Goal: Task Accomplishment & Management: Use online tool/utility

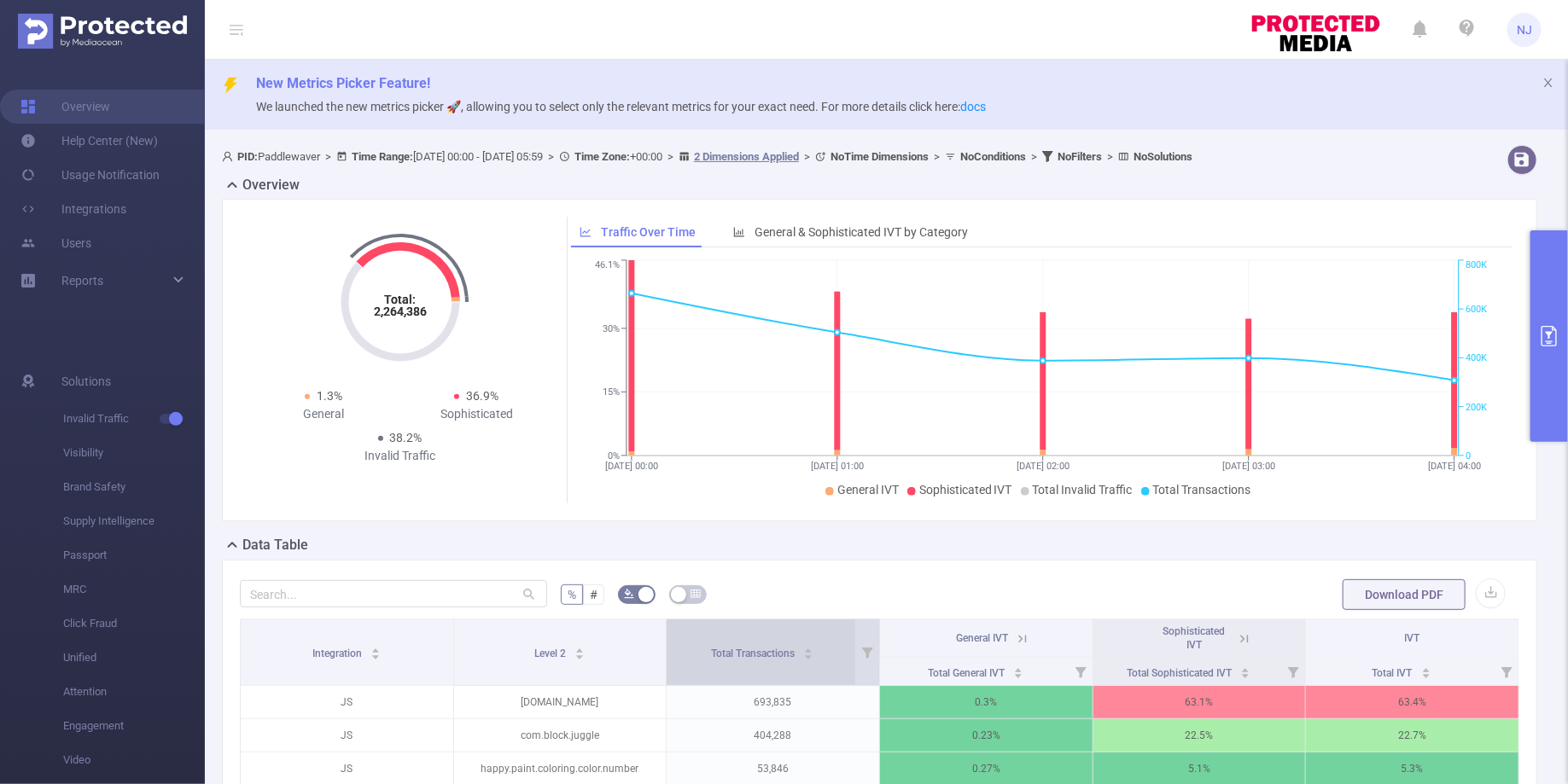
scroll to position [210, 0]
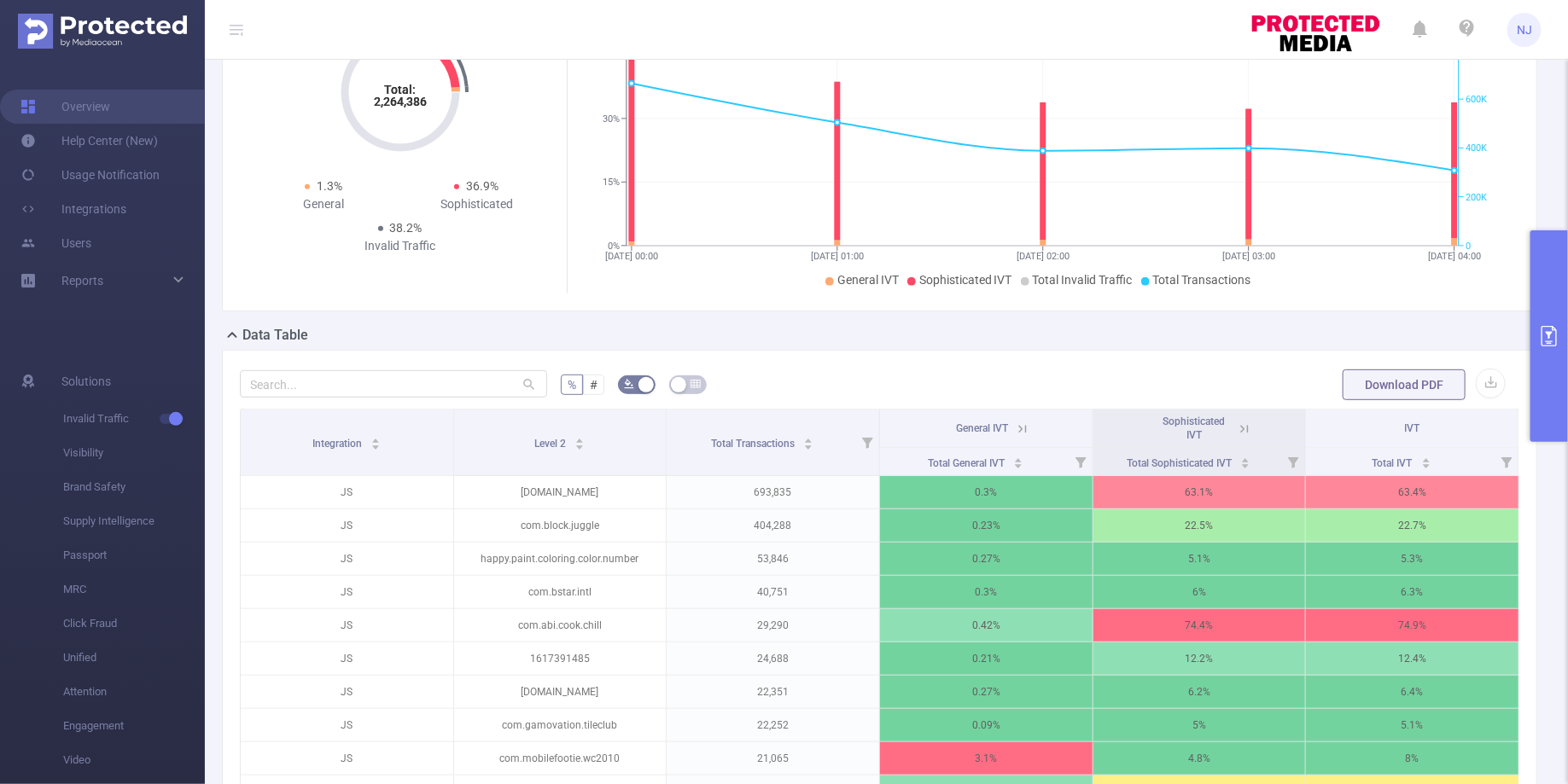
click at [1533, 351] on button "primary" at bounding box center [1548, 336] width 37 height 212
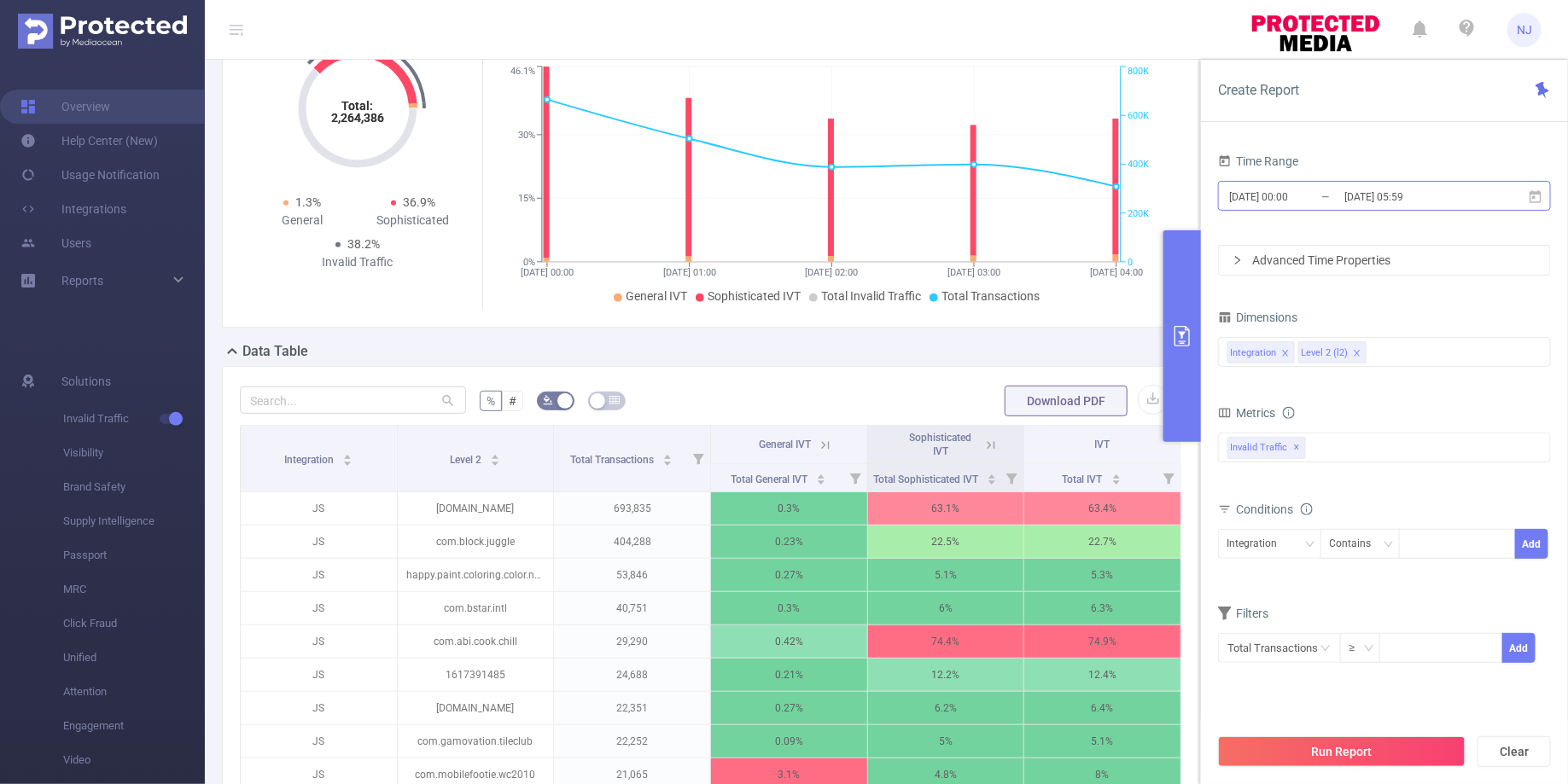
click at [1296, 199] on input "[DATE] 00:00" at bounding box center [1297, 196] width 138 height 23
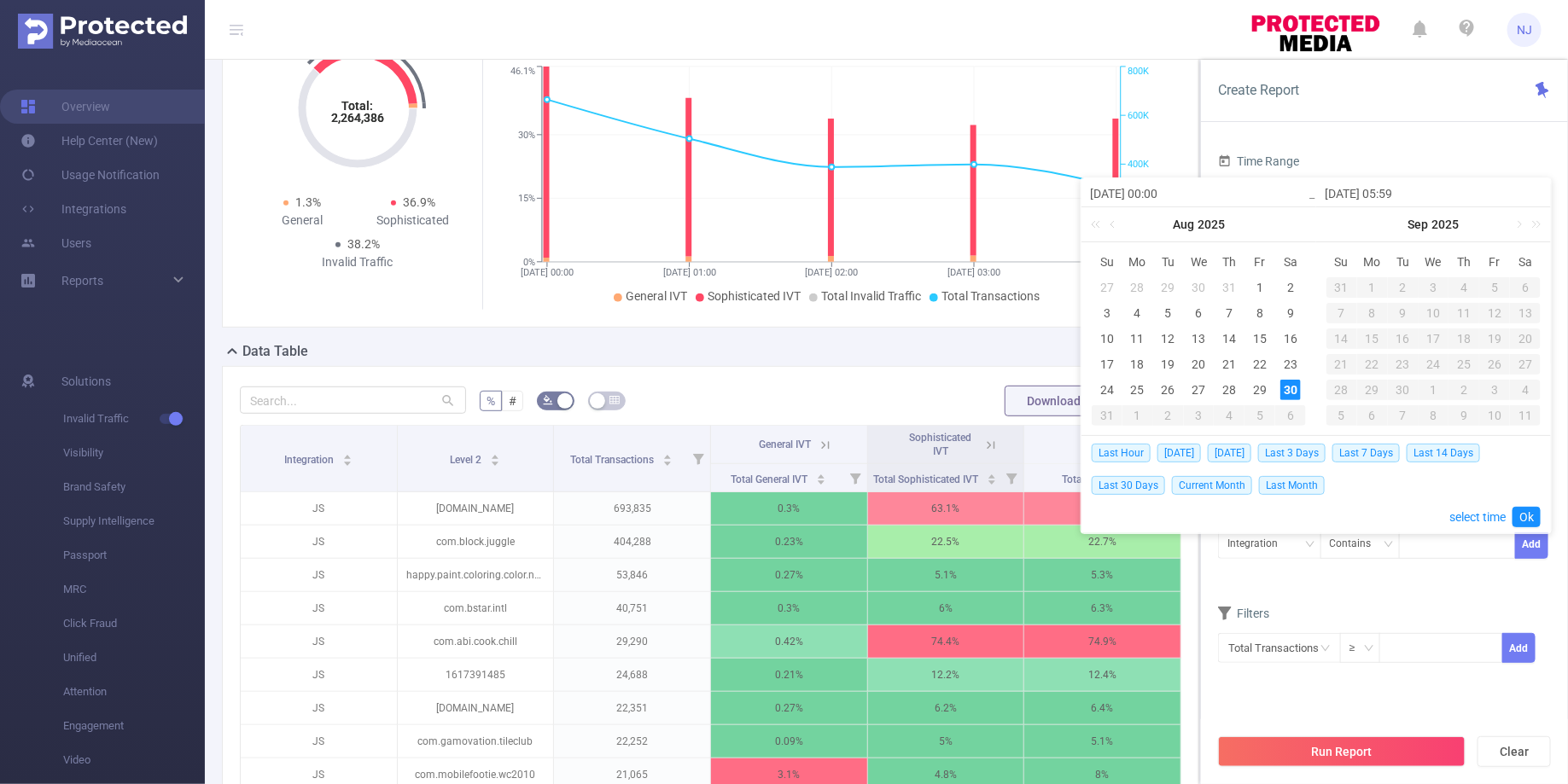
click at [1168, 199] on input "[DATE] 00:00" at bounding box center [1199, 193] width 218 height 21
type input "[DATE] 0:00"
type input "[DATE] 05:00"
click at [1399, 193] on input "[DATE] 05:59" at bounding box center [1433, 193] width 218 height 21
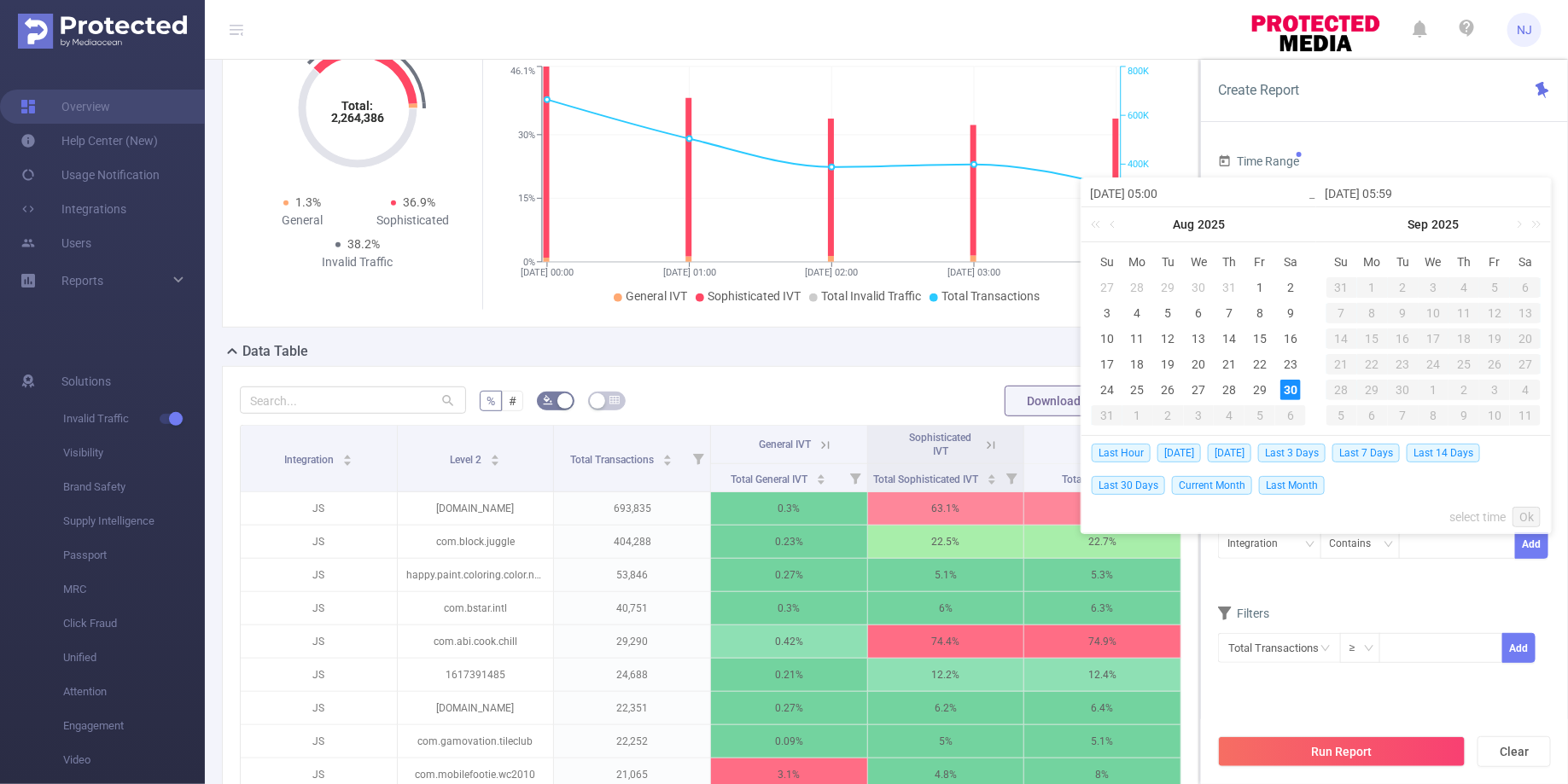
type input "[DATE] 0:59"
type input "[DATE] 06:59"
click at [1520, 511] on link "Ok" at bounding box center [1527, 517] width 29 height 21
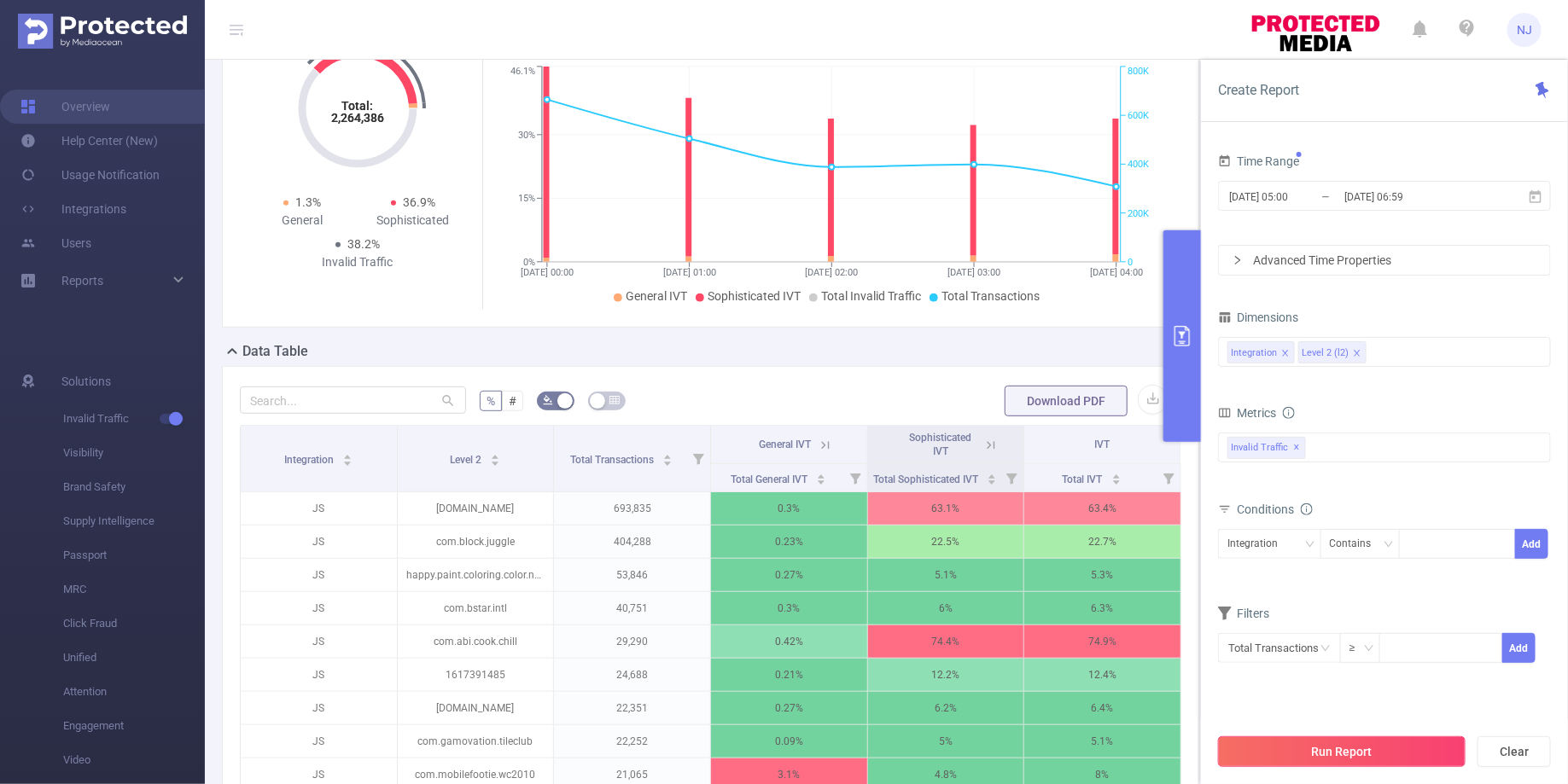
click at [1330, 746] on button "Run Report" at bounding box center [1342, 752] width 248 height 31
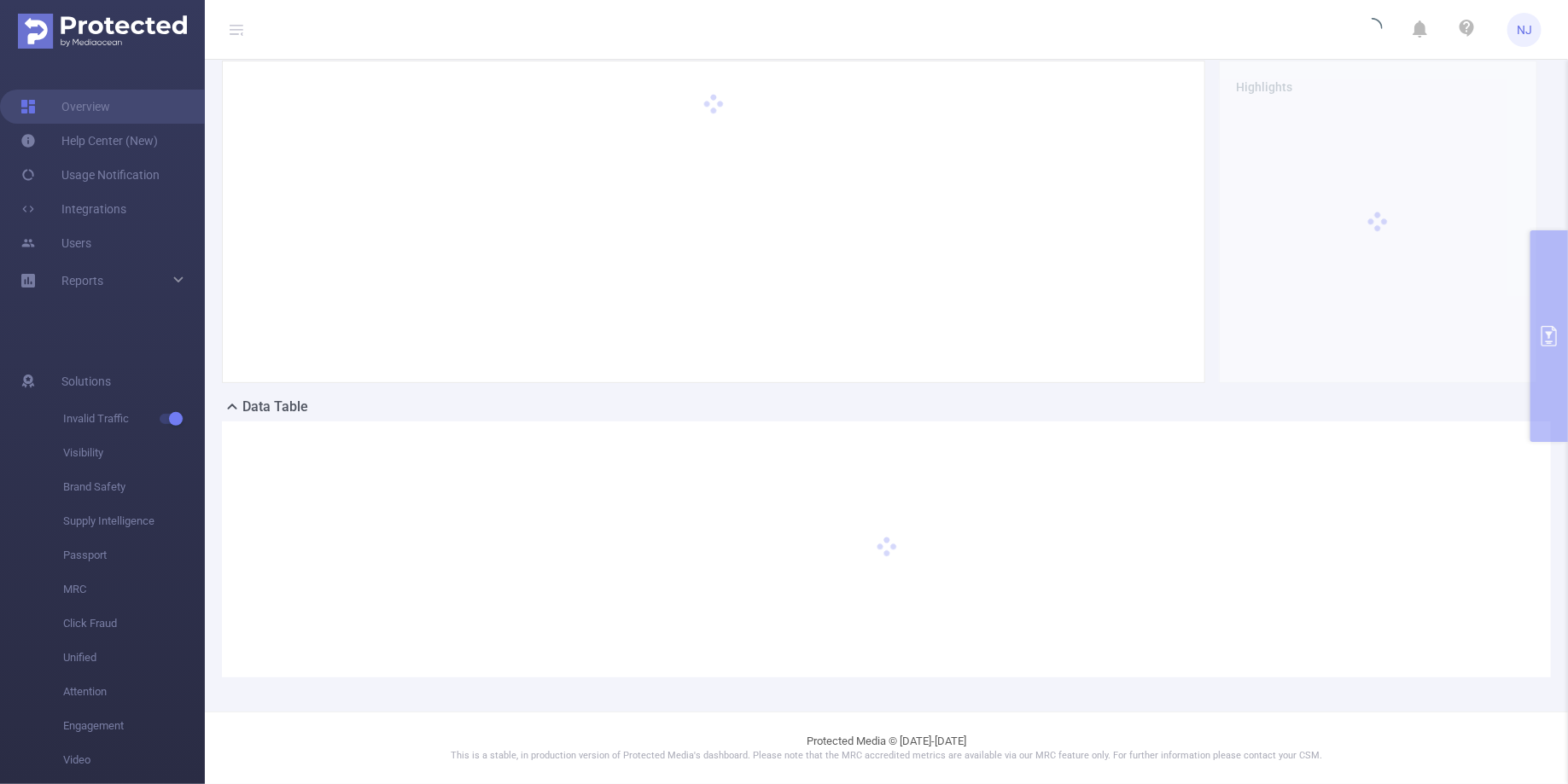
scroll to position [136, 0]
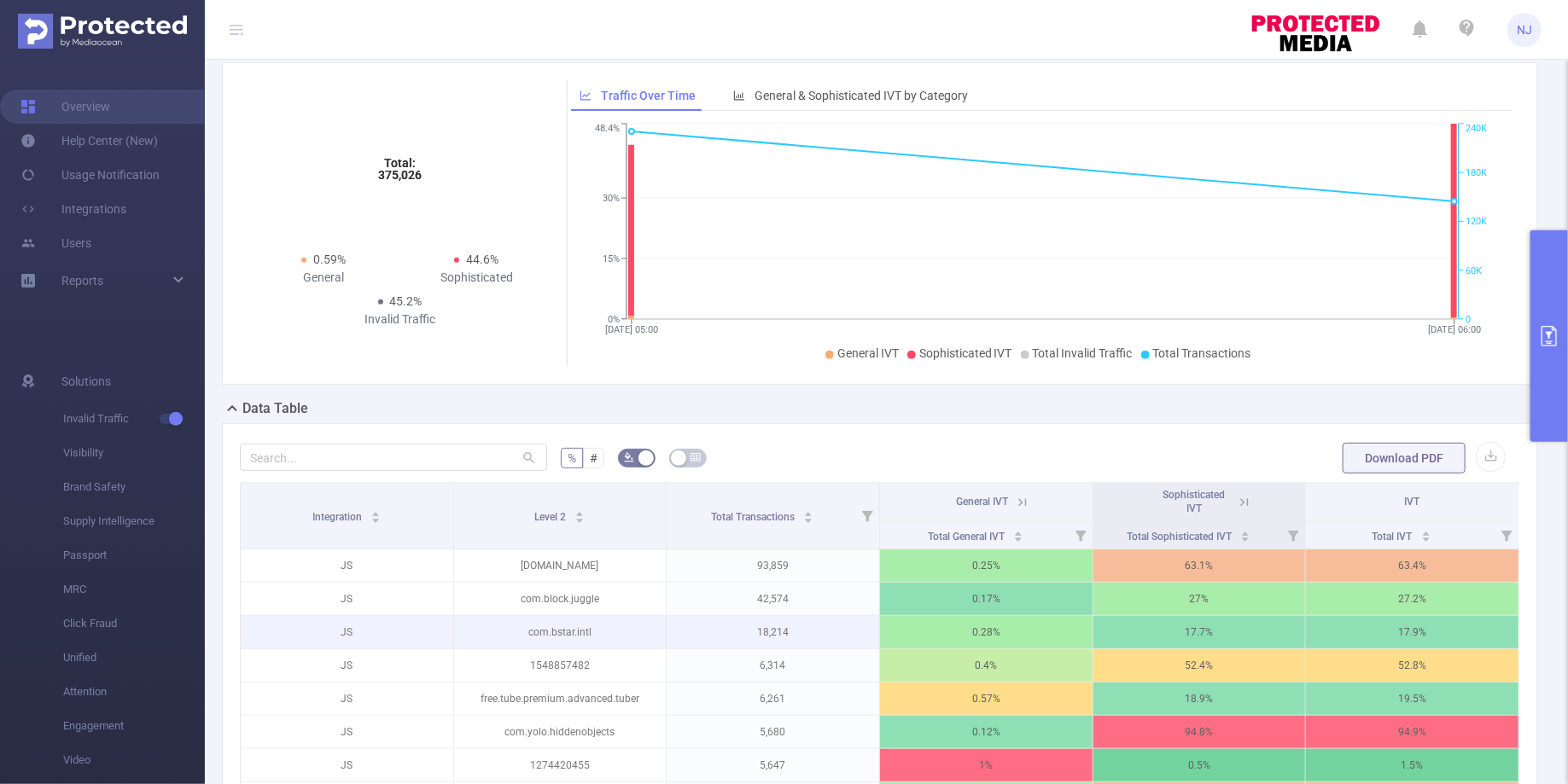
scroll to position [187, 0]
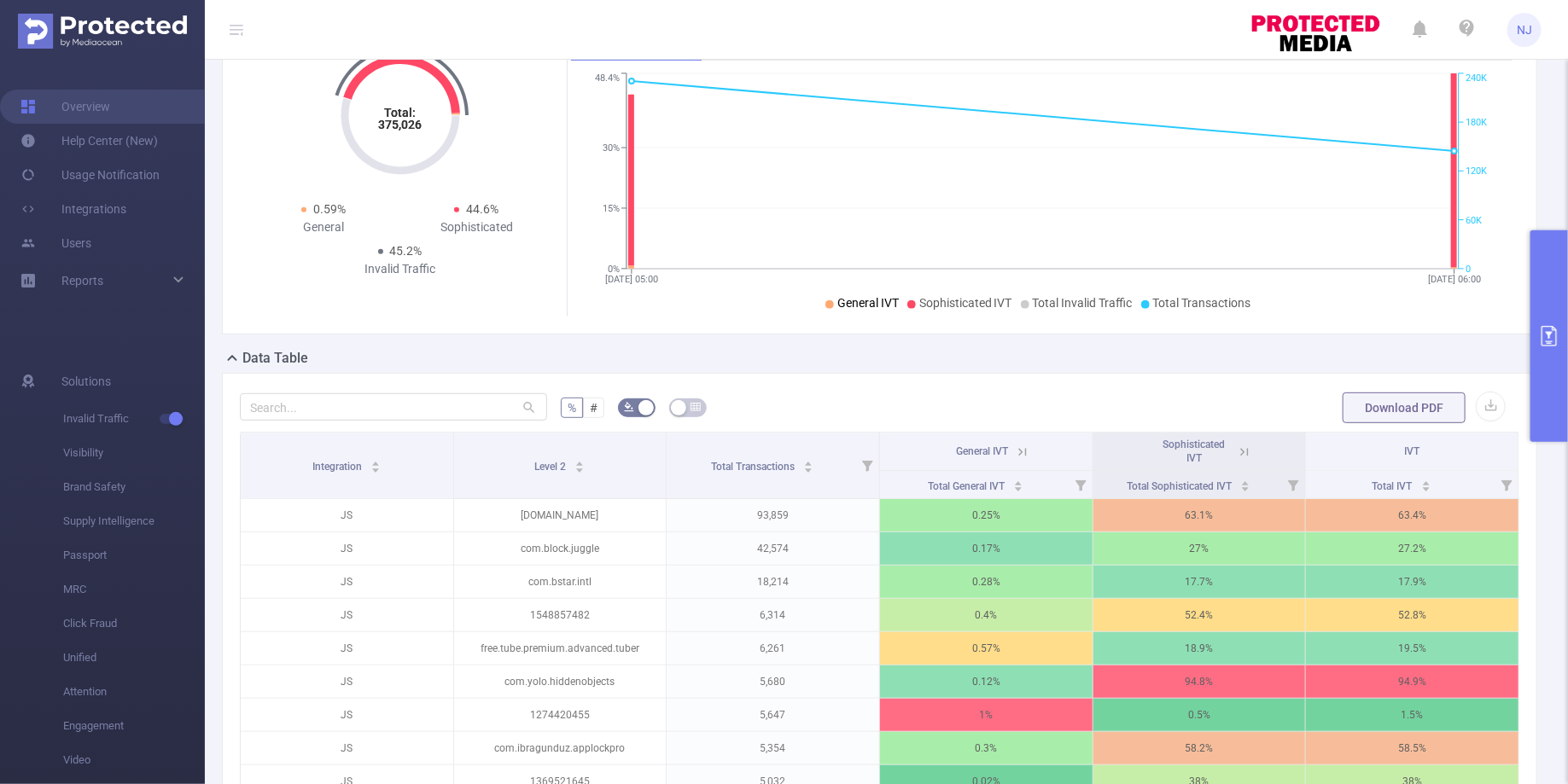
click at [1540, 415] on button "primary" at bounding box center [1548, 336] width 37 height 212
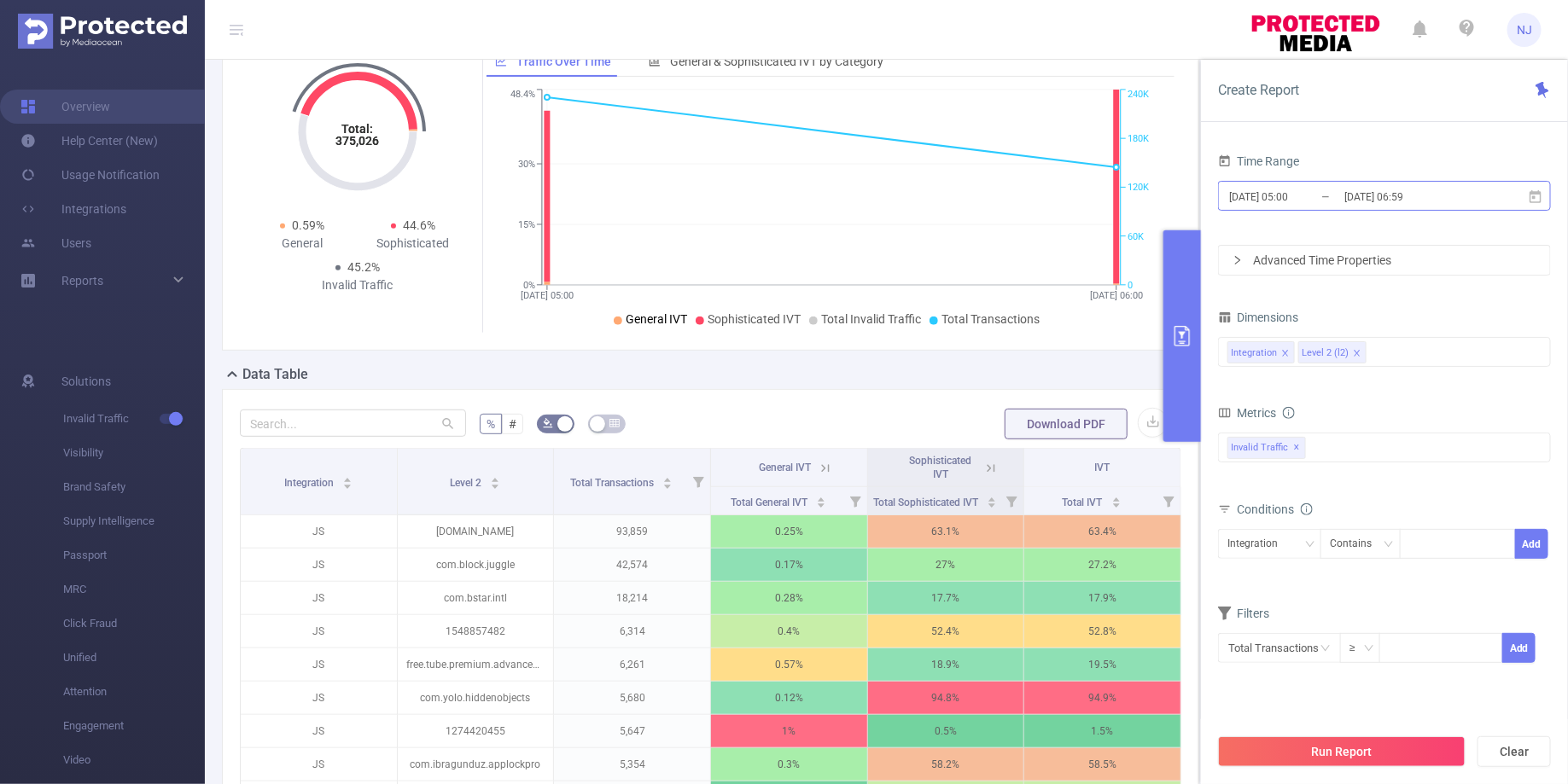
click at [1400, 198] on input "[DATE] 06:59" at bounding box center [1412, 196] width 138 height 23
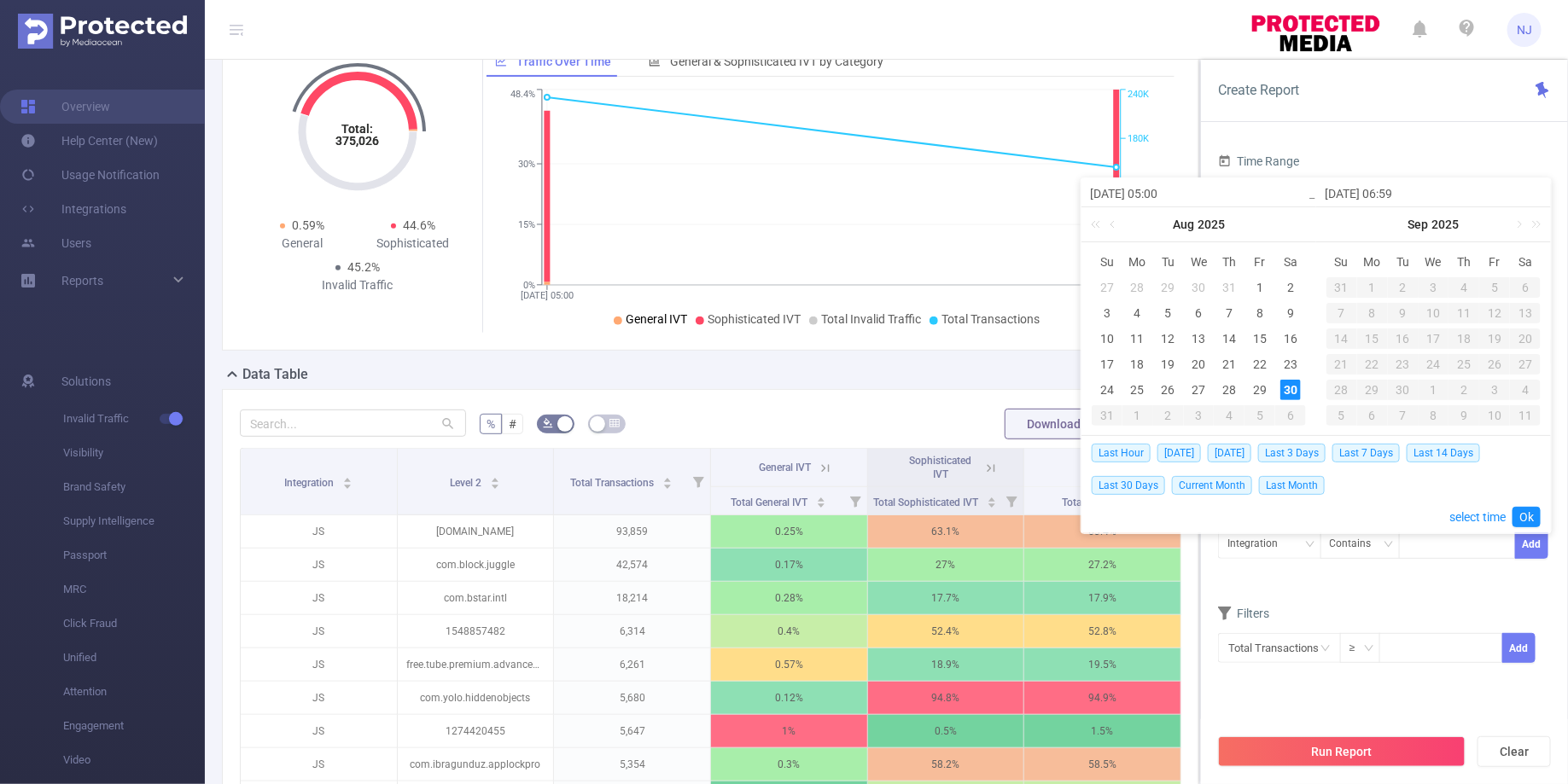
click at [1400, 195] on input "[DATE] 06:59" at bounding box center [1433, 193] width 218 height 21
type input "[DATE] 0:59"
type input "[DATE] 05:59"
click at [1162, 194] on input "[DATE] 05:00" at bounding box center [1199, 193] width 218 height 21
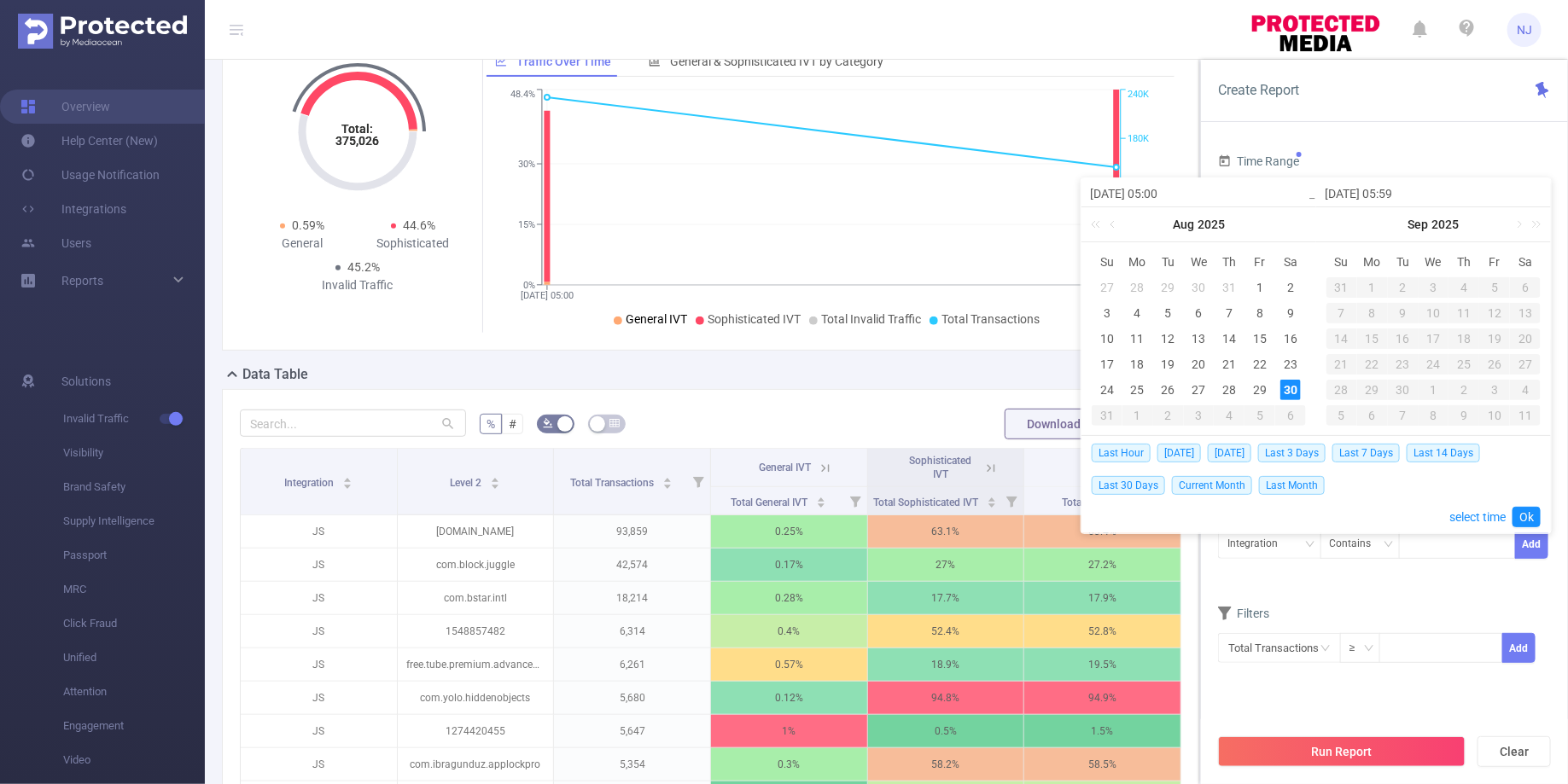
type input "[DATE] 0:00"
type input "[DATE] 00:00"
click at [1533, 522] on link "Ok" at bounding box center [1527, 517] width 29 height 21
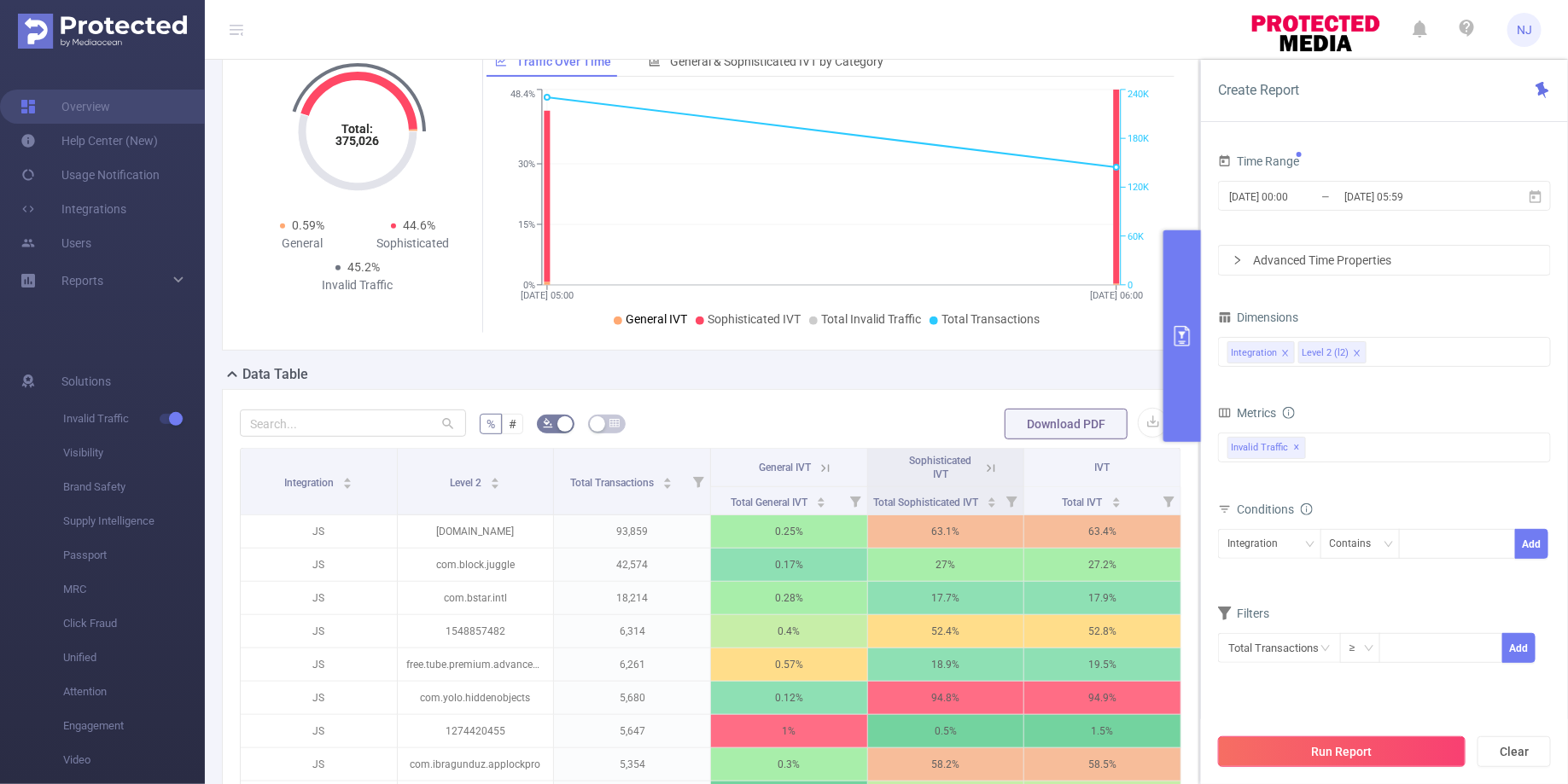
click at [1335, 763] on button "Run Report" at bounding box center [1342, 752] width 248 height 31
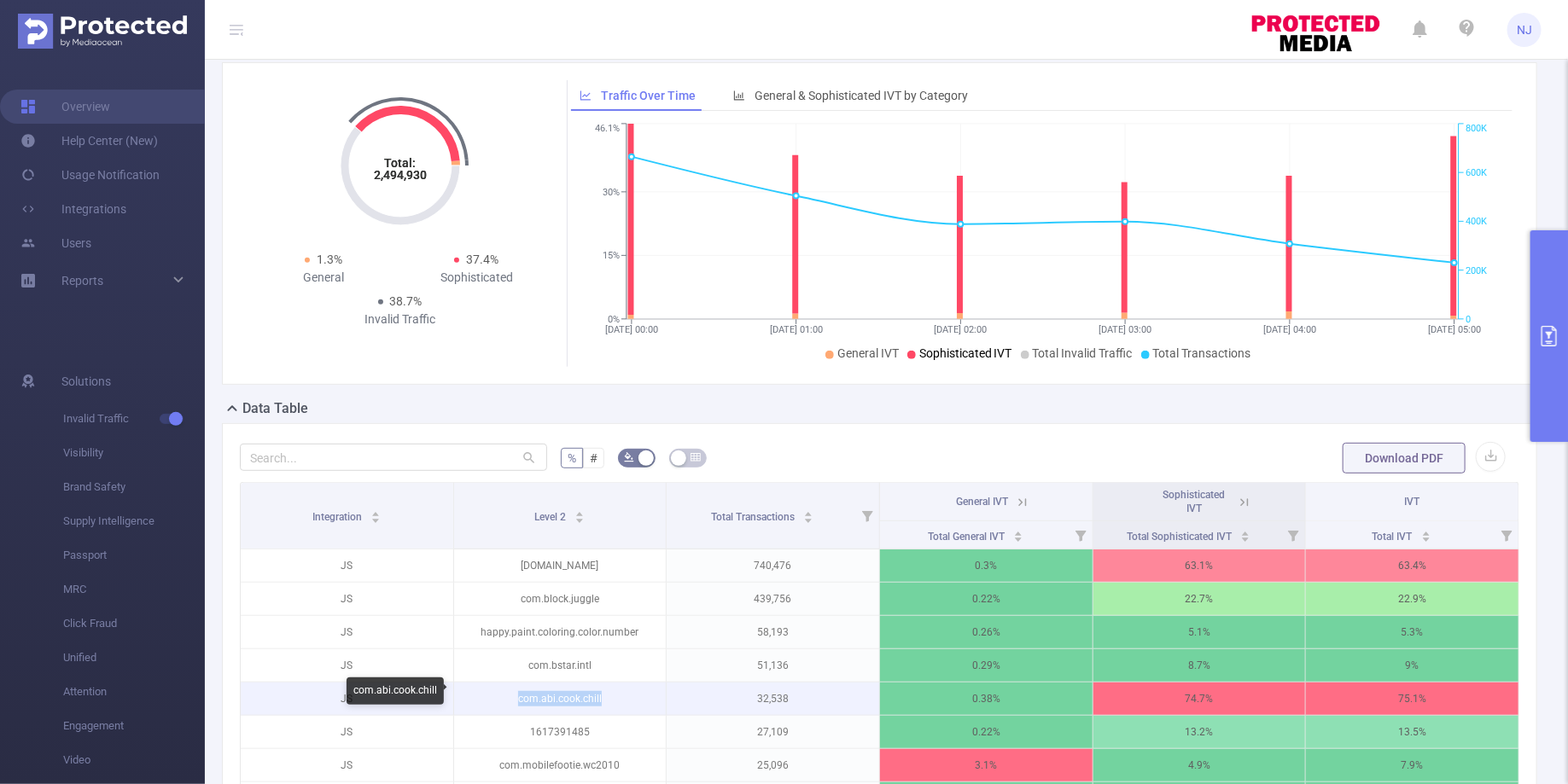
drag, startPoint x: 610, startPoint y: 694, endPoint x: 506, endPoint y: 694, distance: 104.0
click at [506, 694] on p "com.abi.cook.chill" at bounding box center [561, 699] width 213 height 33
copy p "com.abi.cook.chill"
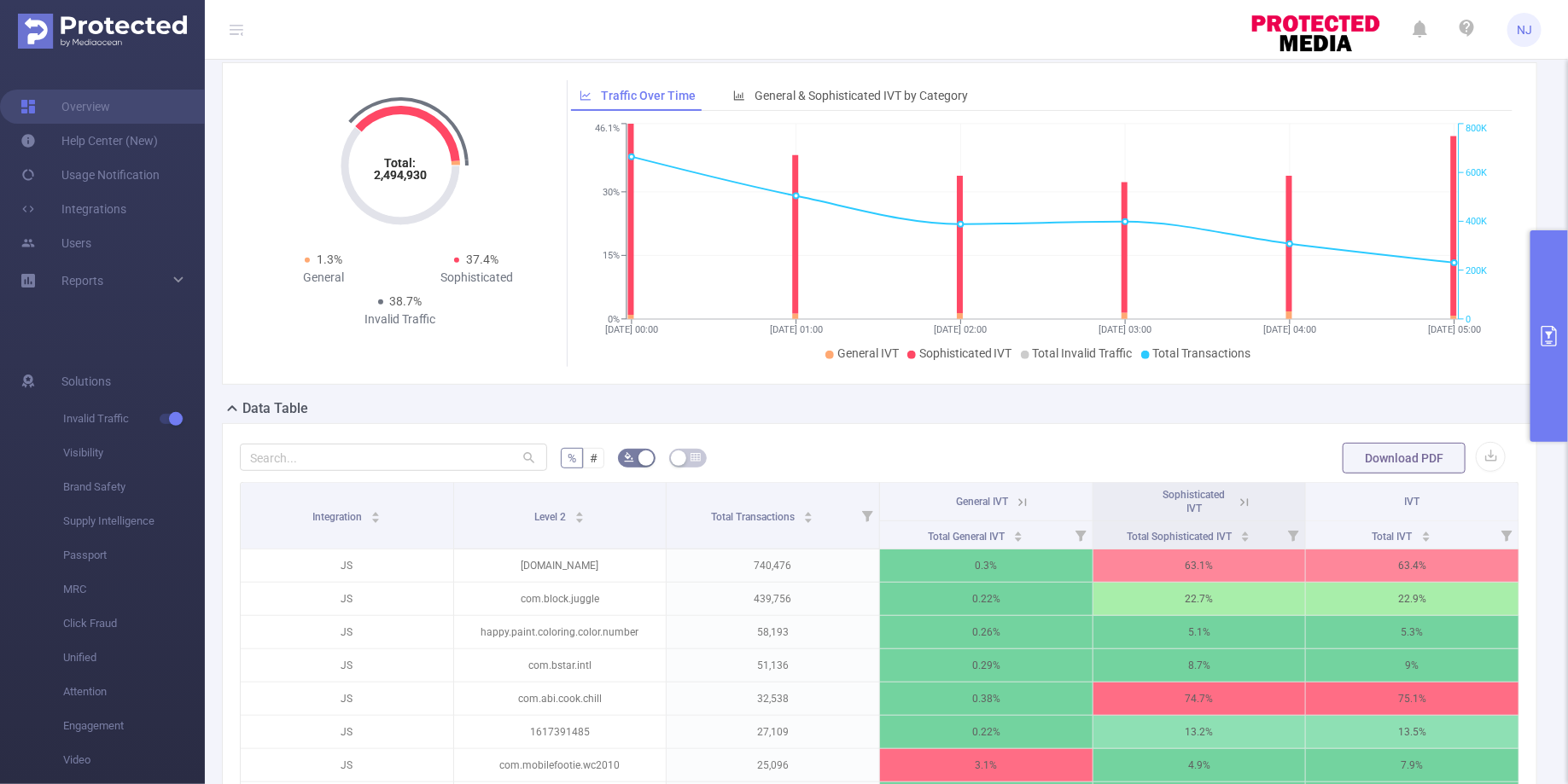
click at [1247, 498] on icon at bounding box center [1244, 502] width 8 height 8
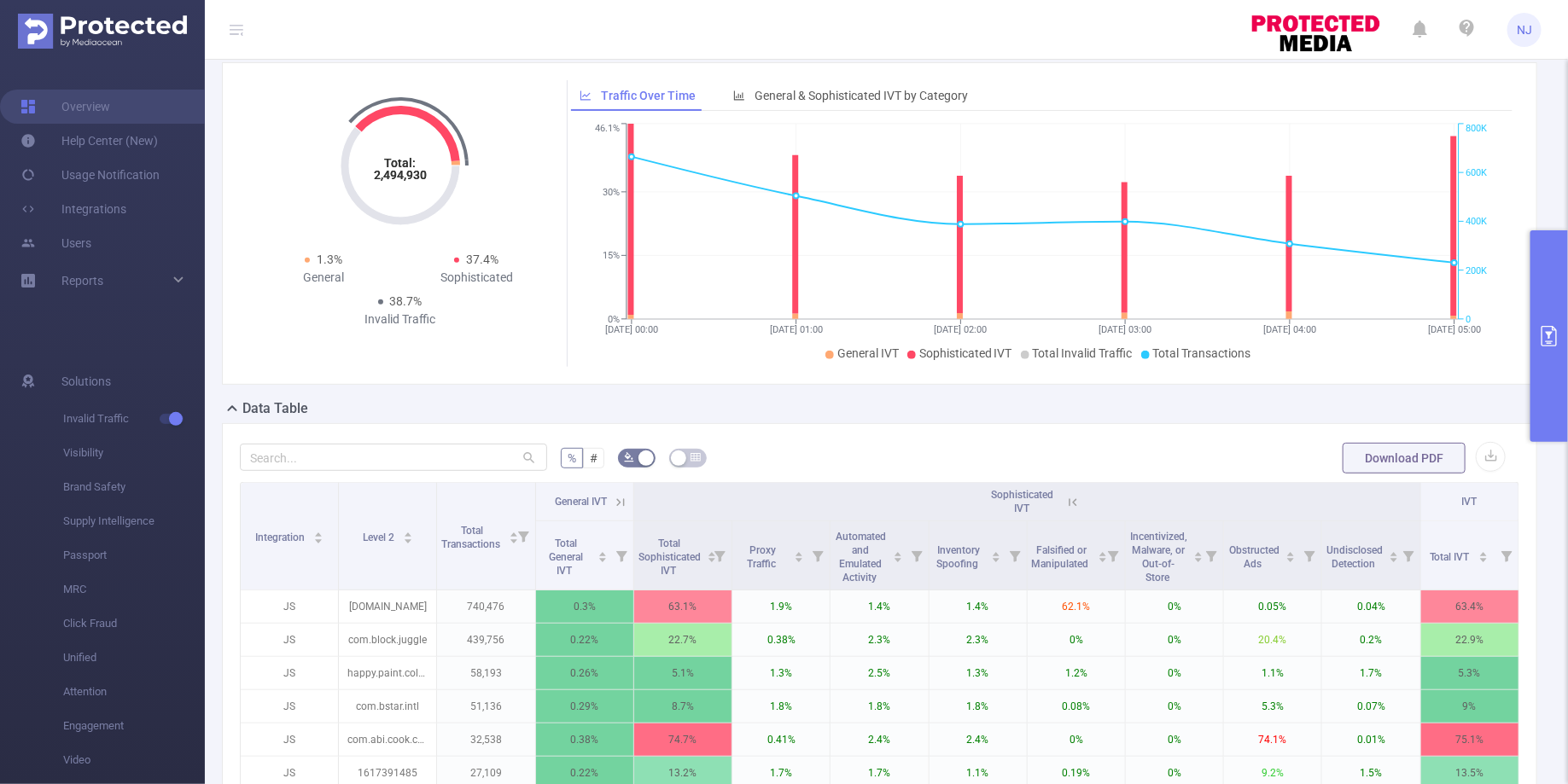
scroll to position [177, 0]
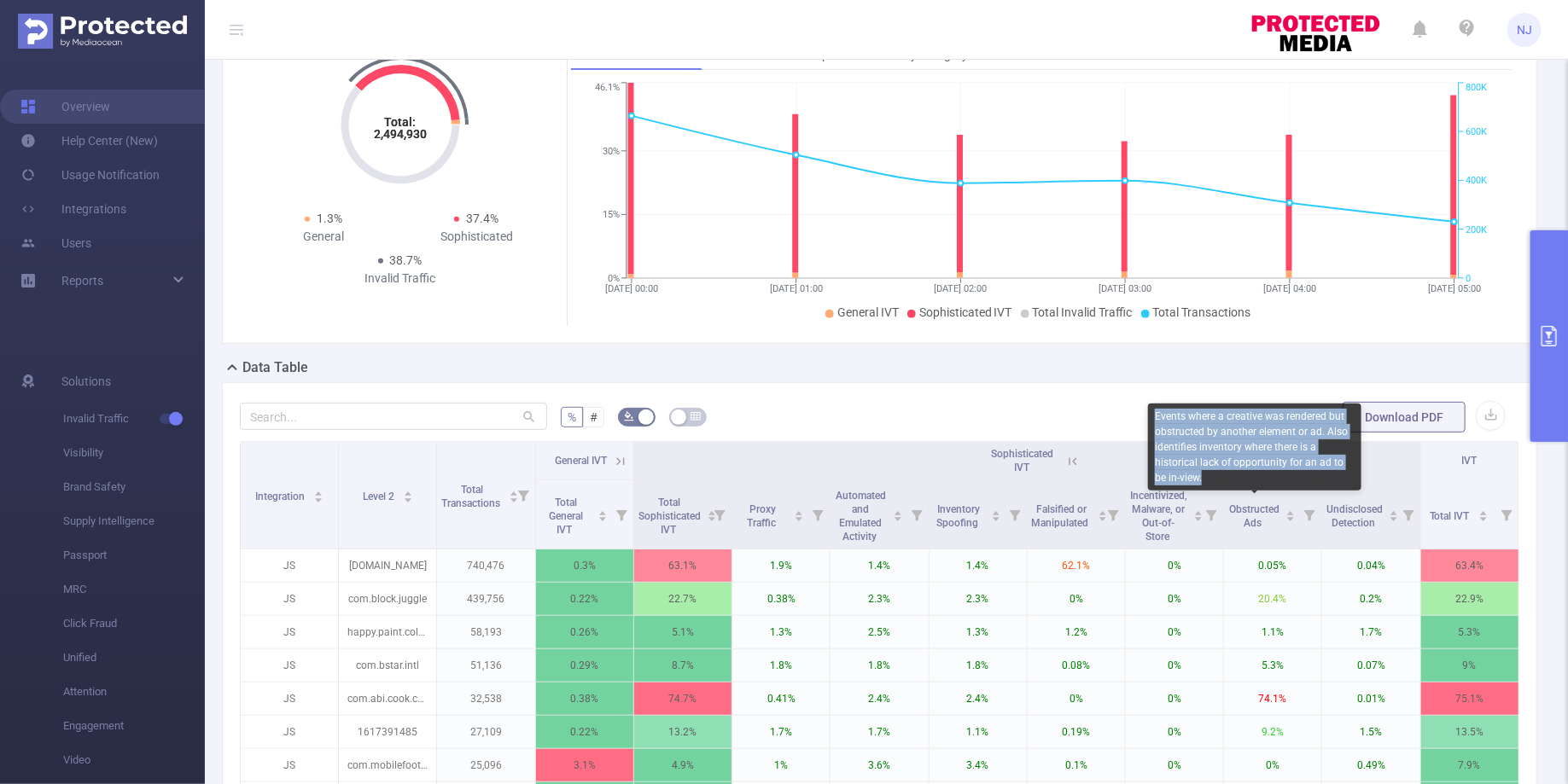
copy div "Events where a creative was rendered but obstructed by another element or ad. A…"
drag, startPoint x: 1226, startPoint y: 486, endPoint x: 1149, endPoint y: 422, distance: 100.1
click at [1149, 422] on div "Events where a creative was rendered but obstructed by another element or ad. A…" at bounding box center [1254, 446] width 213 height 87
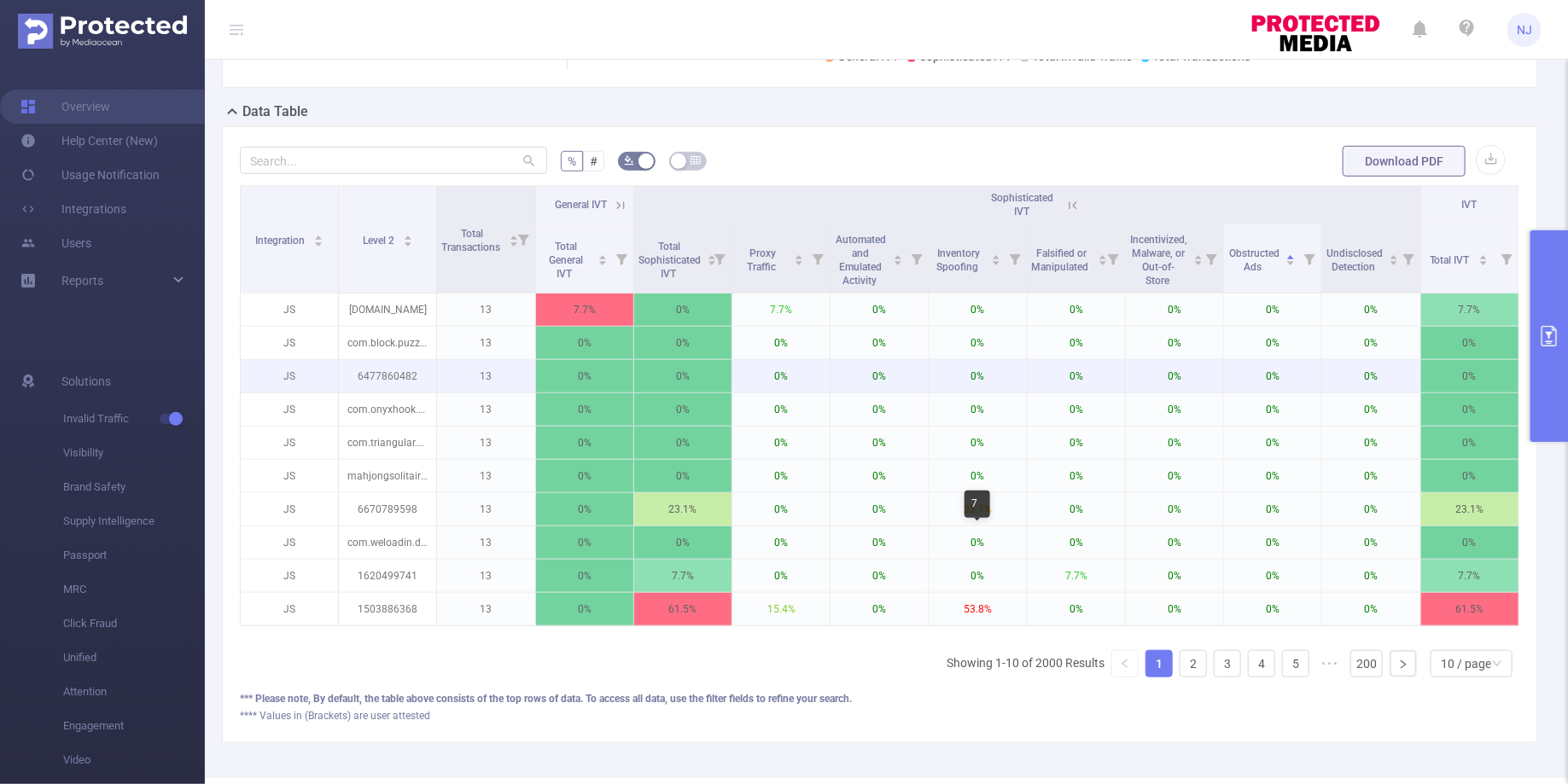
scroll to position [431, 0]
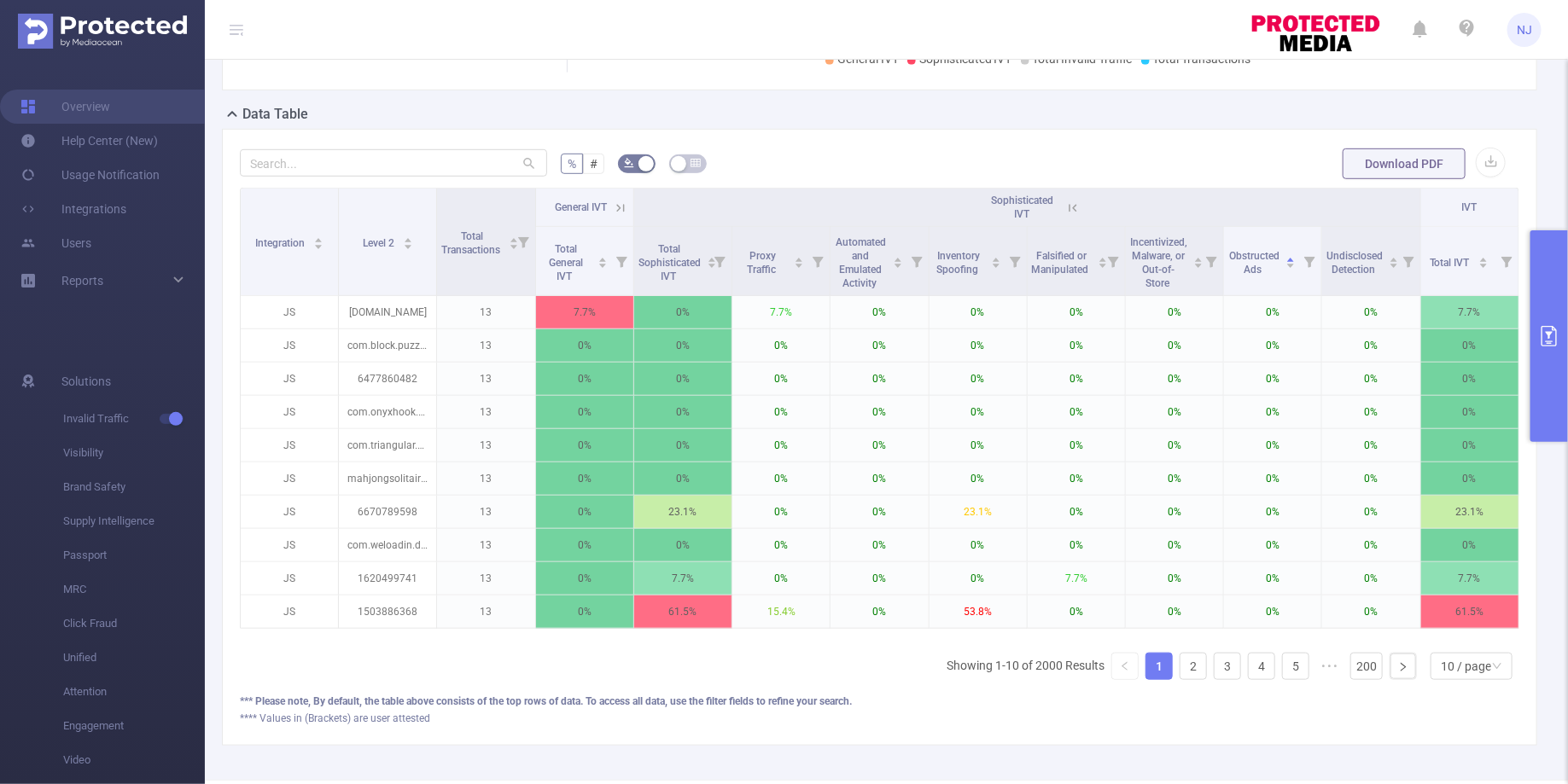
click at [1071, 207] on icon at bounding box center [1073, 208] width 16 height 16
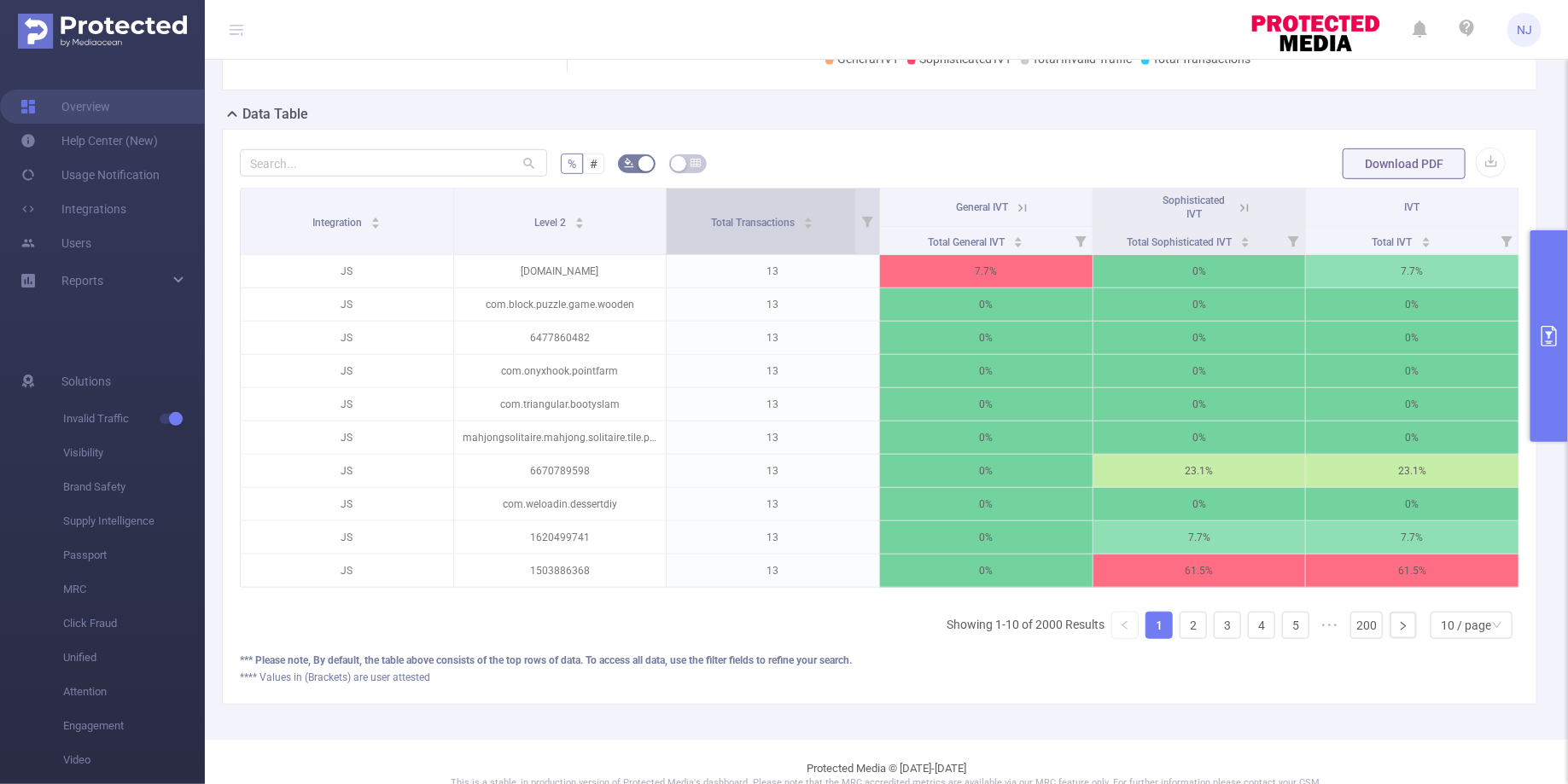
click at [778, 230] on div "Total Transactions" at bounding box center [762, 221] width 103 height 17
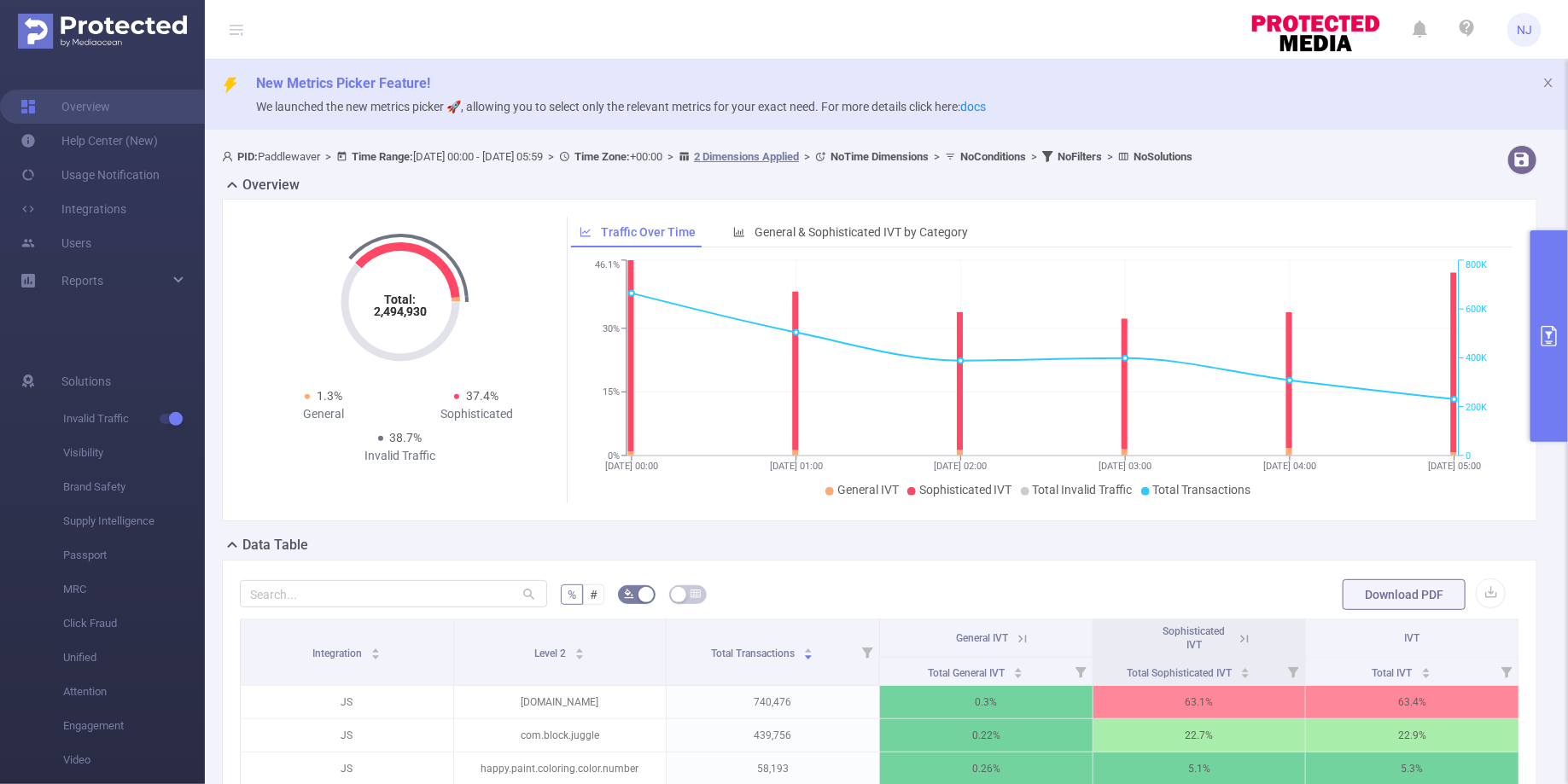
click at [1542, 360] on button "primary" at bounding box center [1548, 336] width 37 height 212
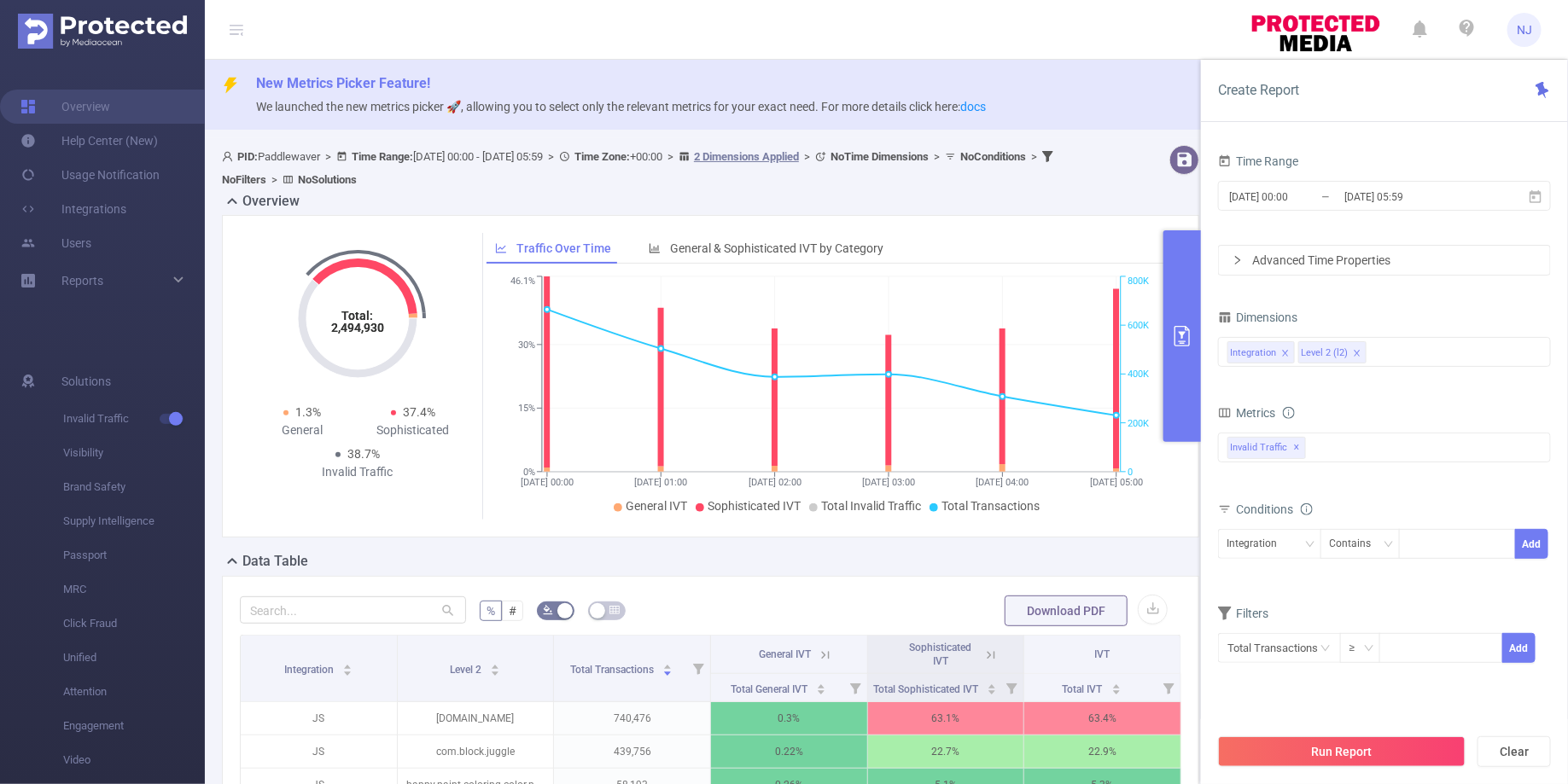
click at [1085, 540] on div "Total: 2,494,930 Total: 2,494,930 1.3% General 37.4% Sophisticated 38.7% Invali…" at bounding box center [710, 383] width 991 height 336
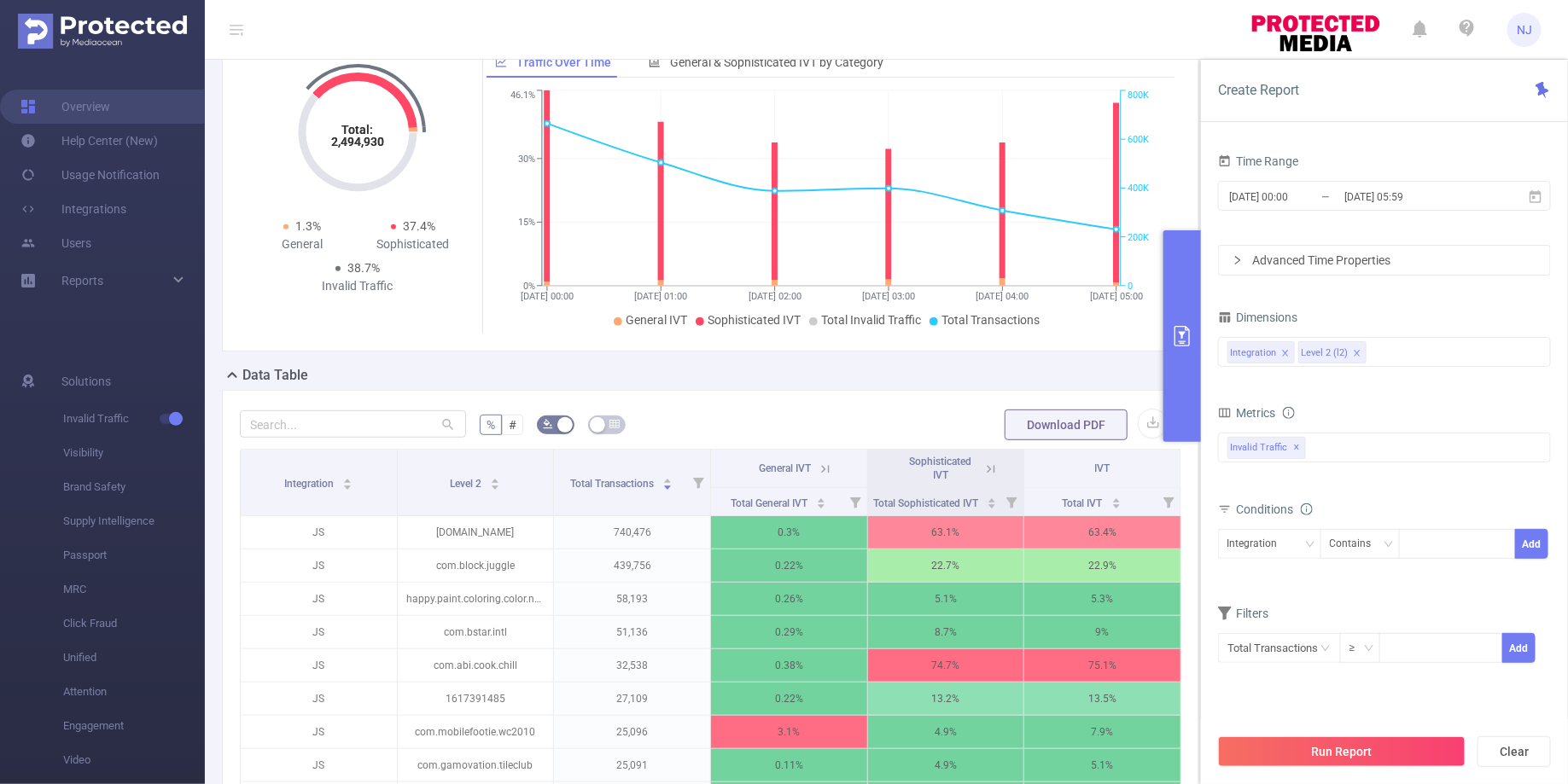
scroll to position [282, 0]
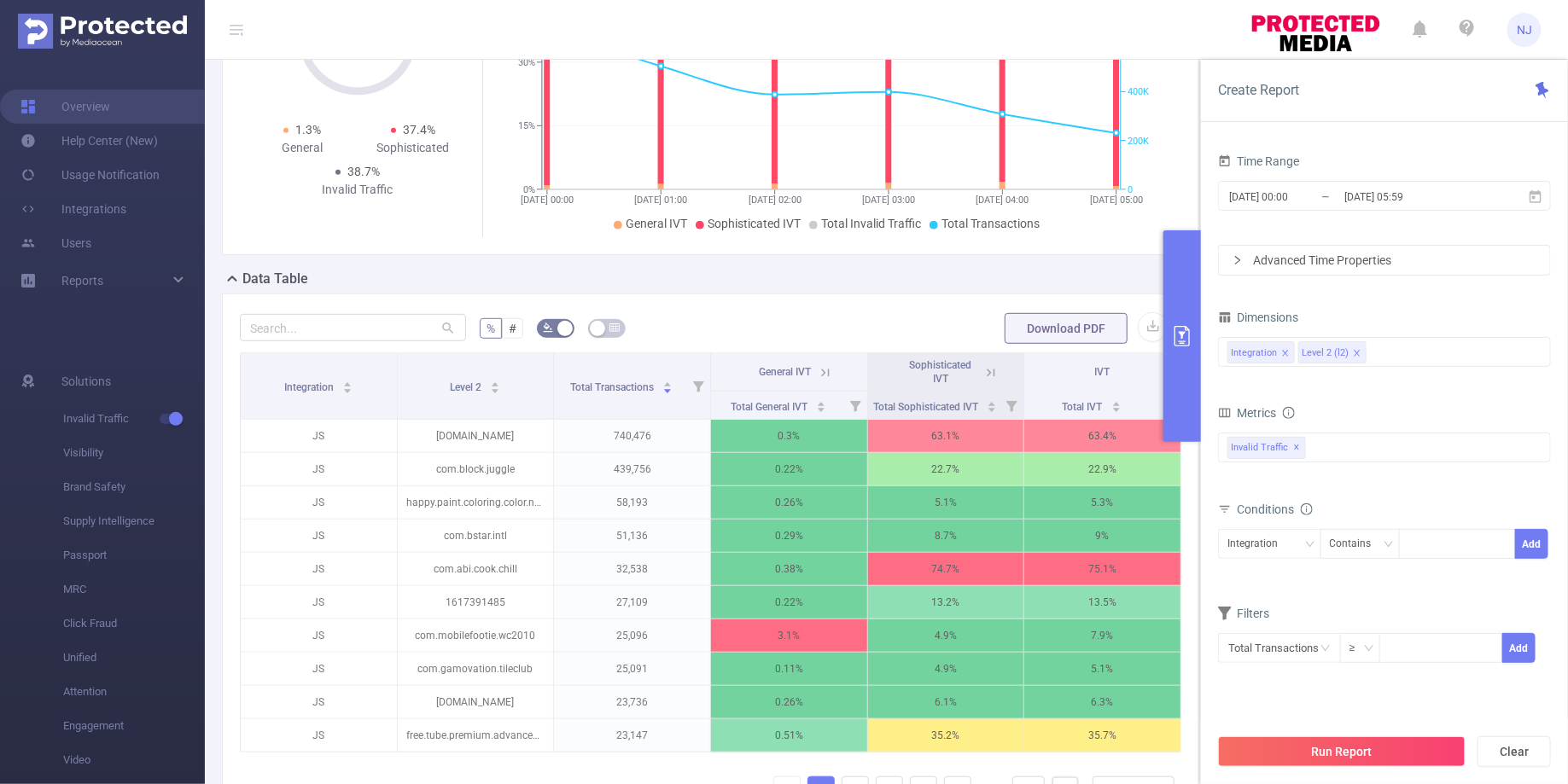
click at [1022, 286] on div "Data Table" at bounding box center [717, 281] width 991 height 24
click at [1186, 301] on button "primary" at bounding box center [1182, 336] width 37 height 212
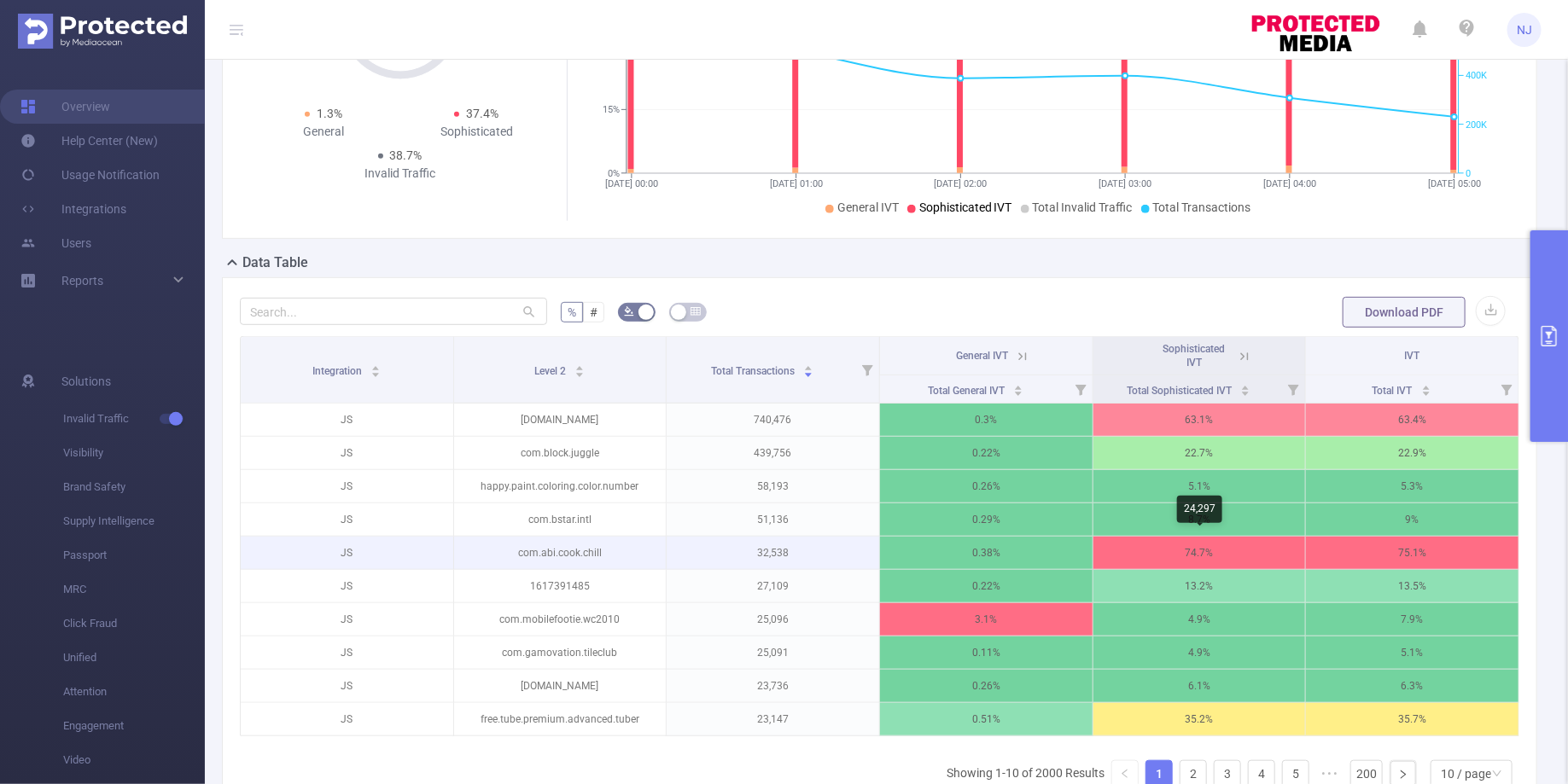
scroll to position [312, 0]
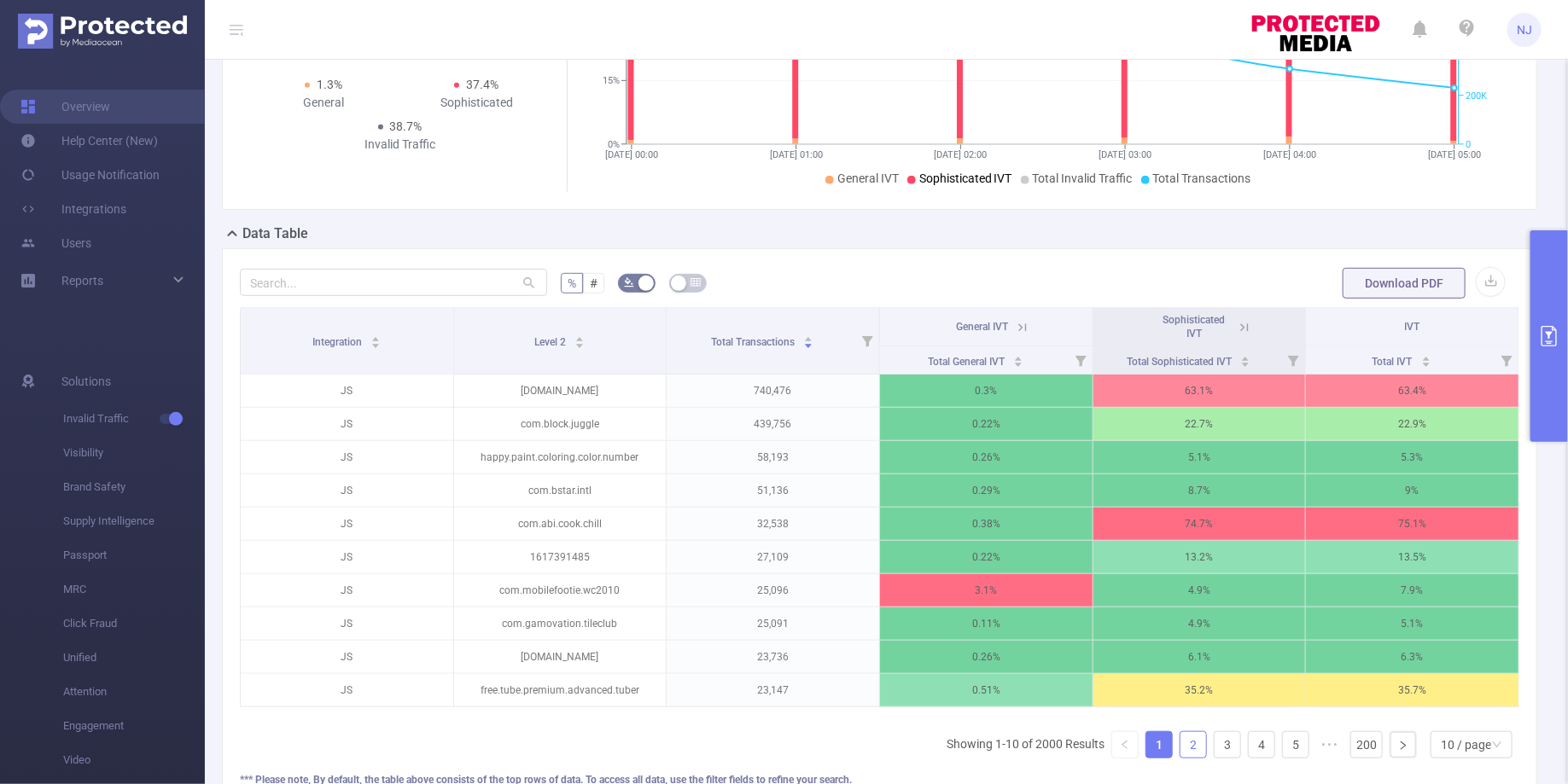
click at [1203, 744] on link "2" at bounding box center [1193, 745] width 26 height 26
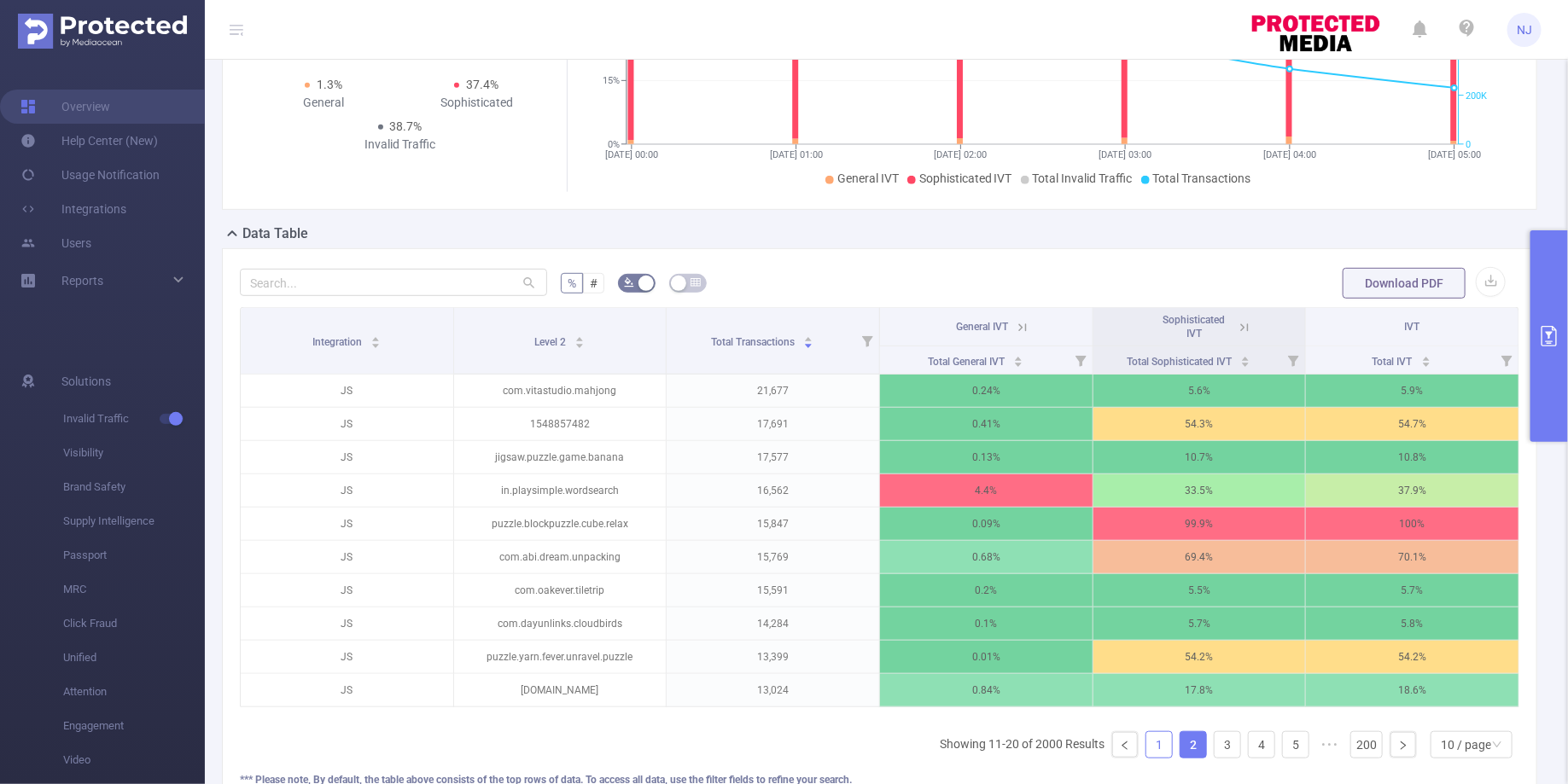
click at [1155, 737] on link "1" at bounding box center [1159, 745] width 26 height 26
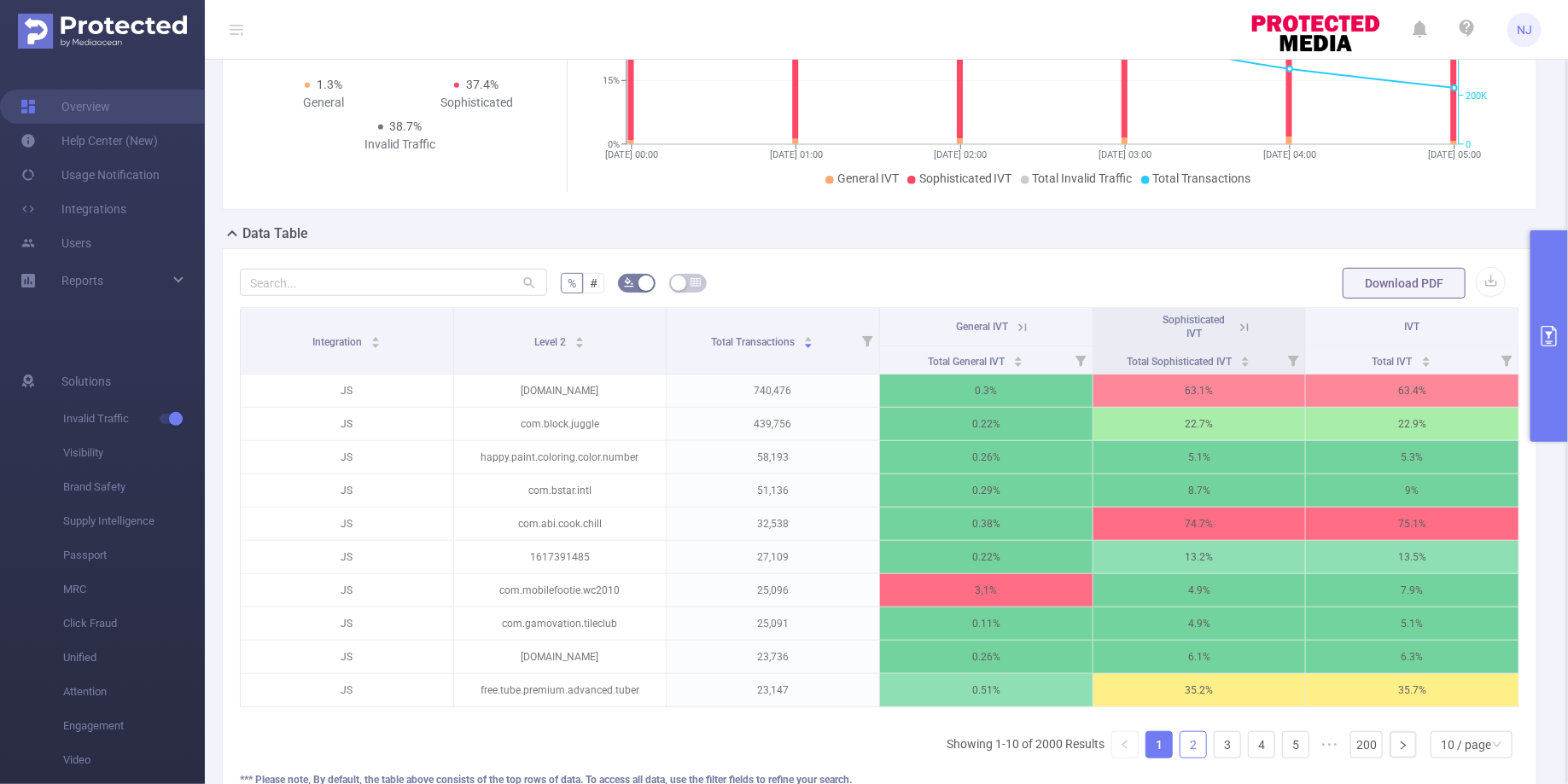
click at [1197, 734] on link "2" at bounding box center [1193, 745] width 26 height 26
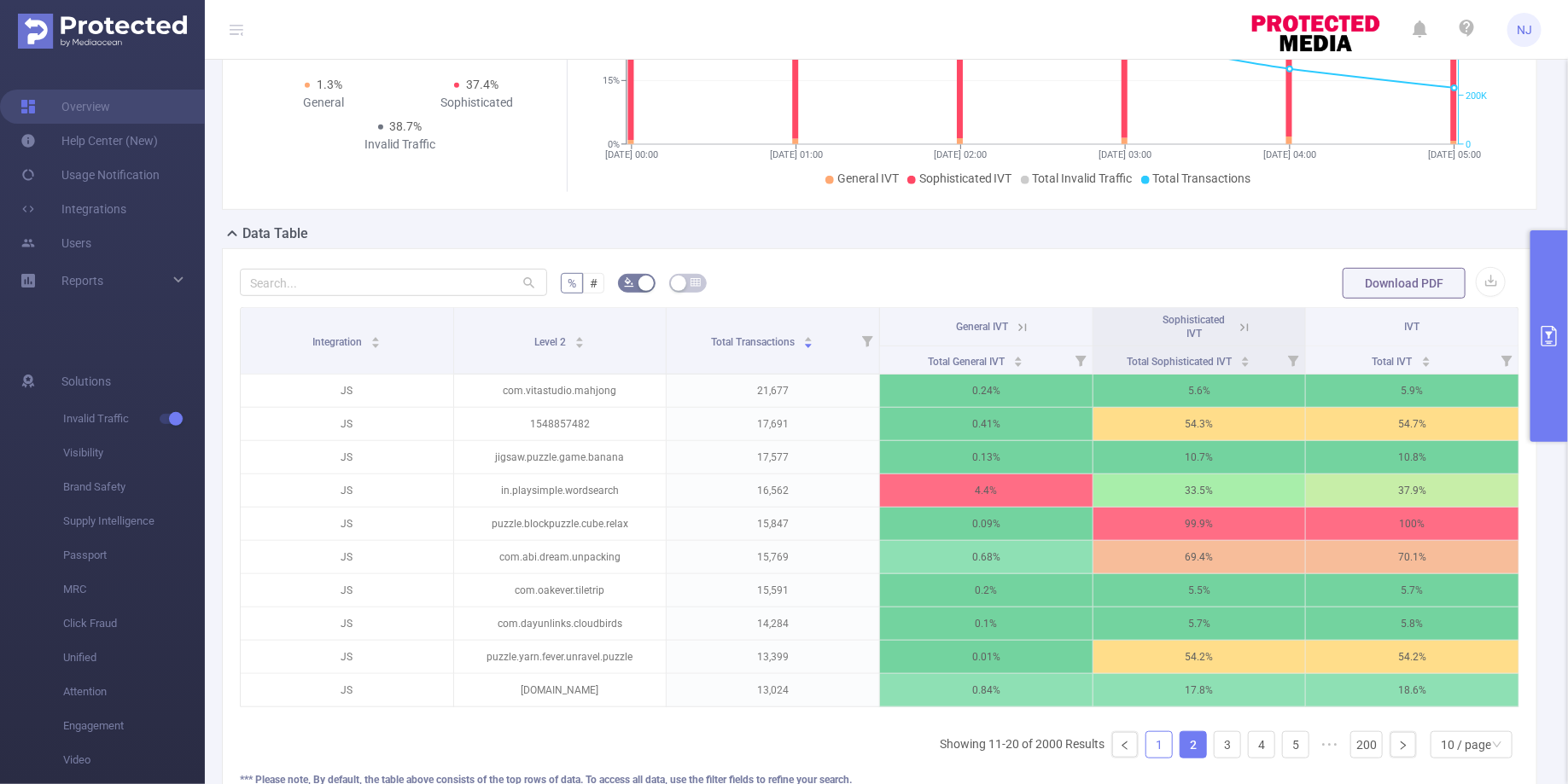
click at [1162, 749] on link "1" at bounding box center [1159, 745] width 26 height 26
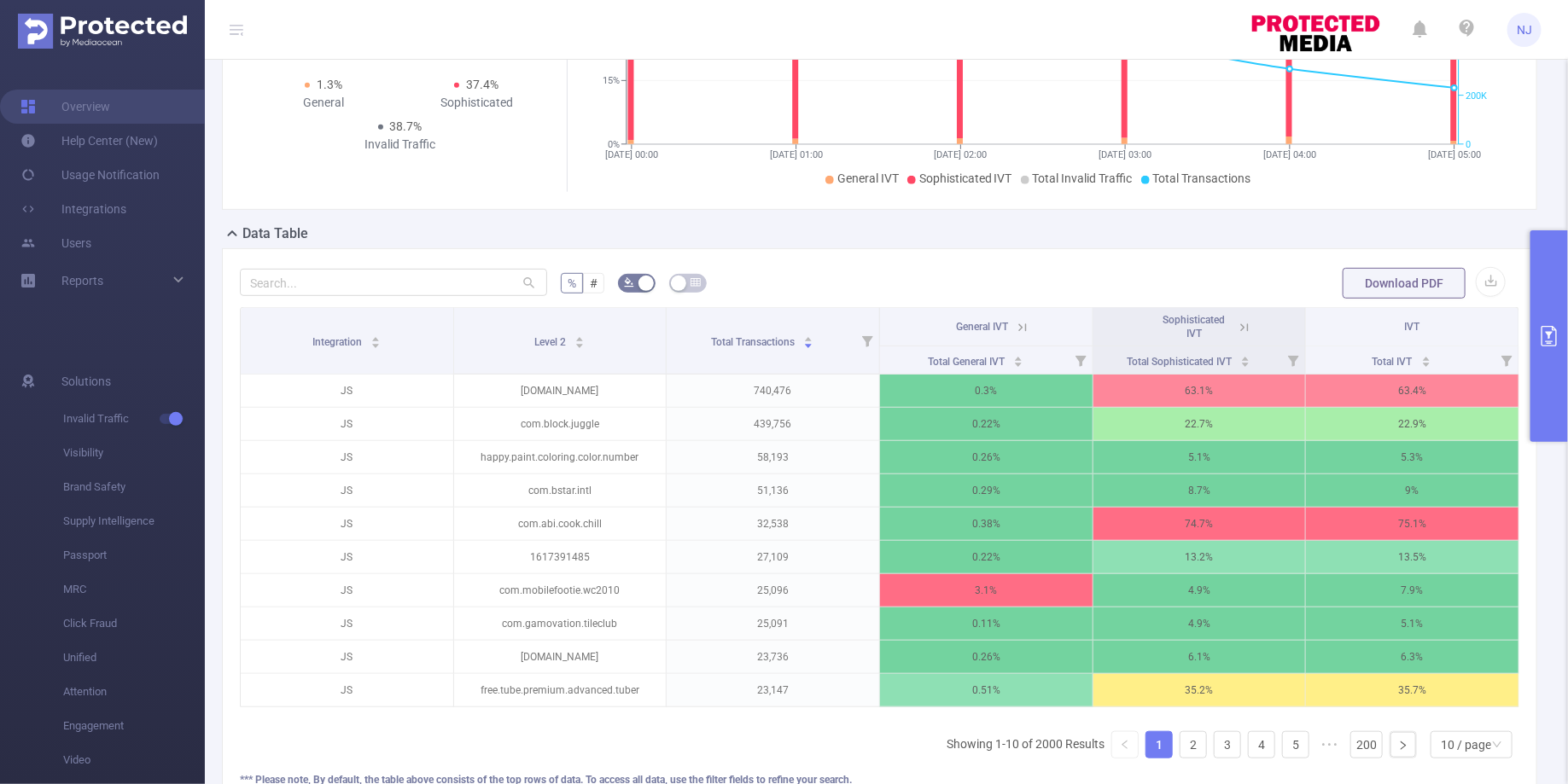
click at [1534, 349] on button "primary" at bounding box center [1548, 336] width 37 height 212
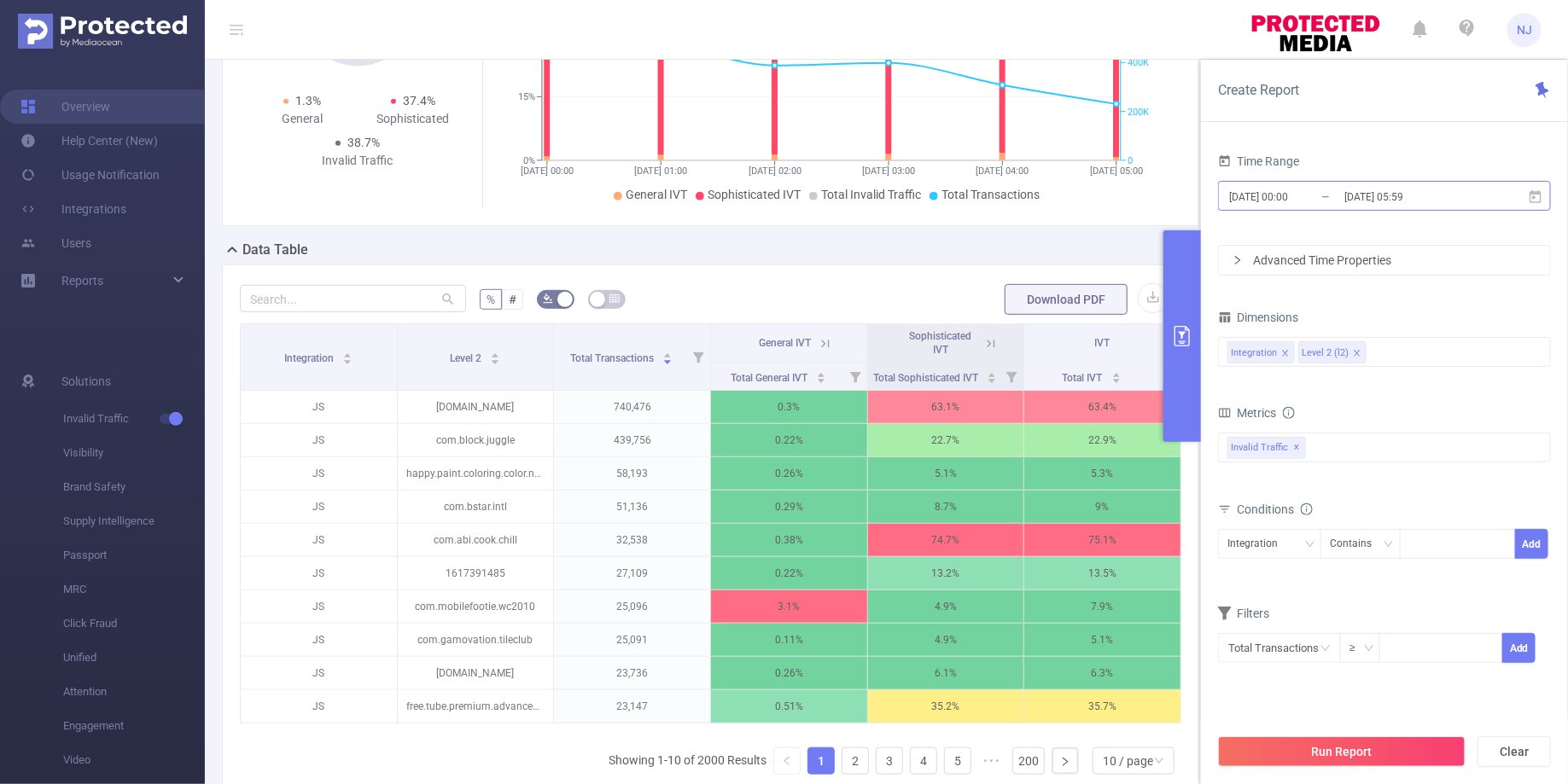
click at [1397, 199] on input "[DATE] 05:59" at bounding box center [1412, 196] width 138 height 23
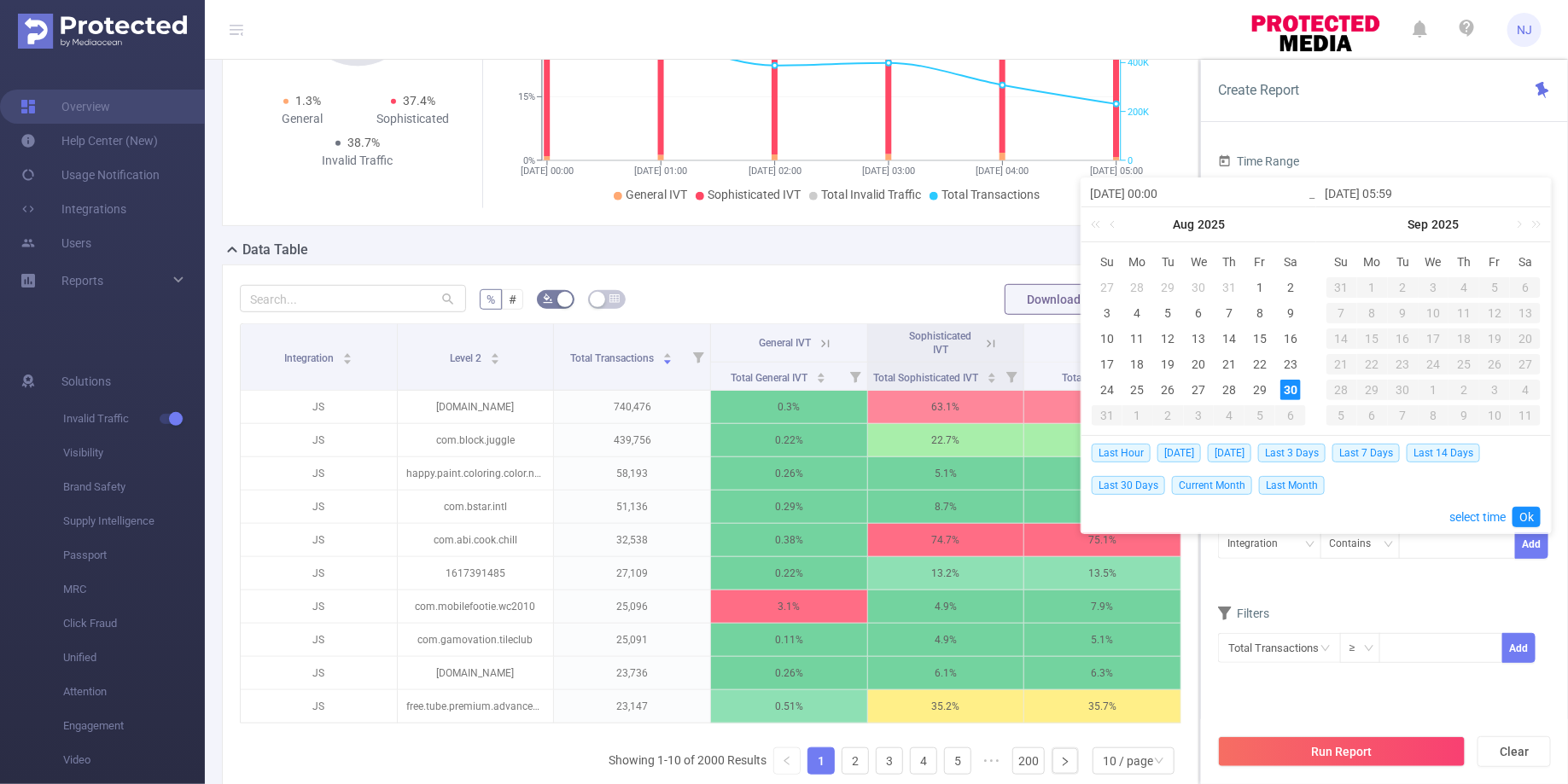
click at [1400, 193] on input "[DATE] 05:59" at bounding box center [1433, 193] width 218 height 21
type input "[DATE] 0:59"
type input "[DATE] 04:59"
click at [1486, 505] on link "select time" at bounding box center [1477, 517] width 56 height 33
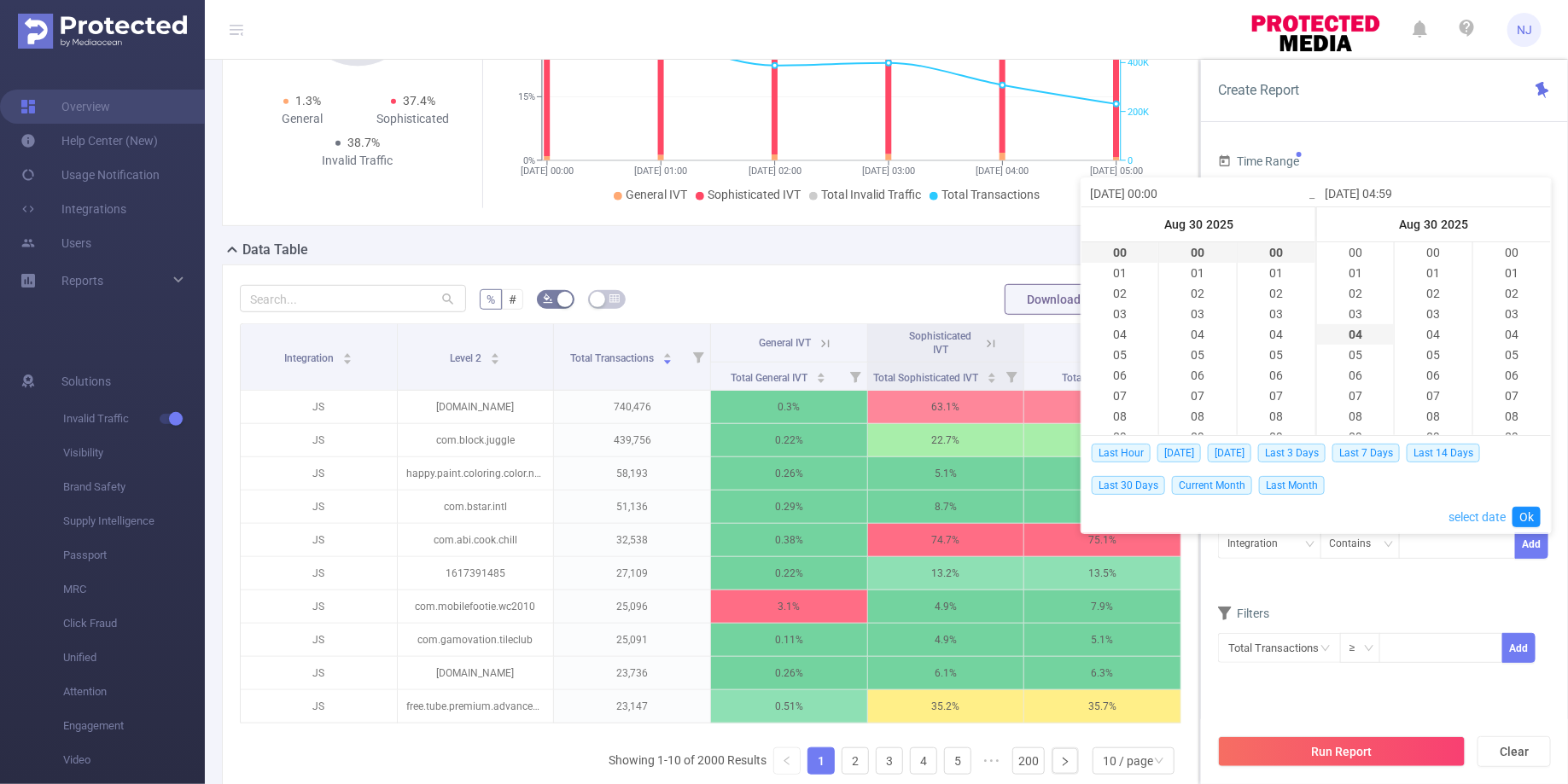
scroll to position [1207, 0]
click at [1527, 515] on link "Ok" at bounding box center [1527, 517] width 29 height 21
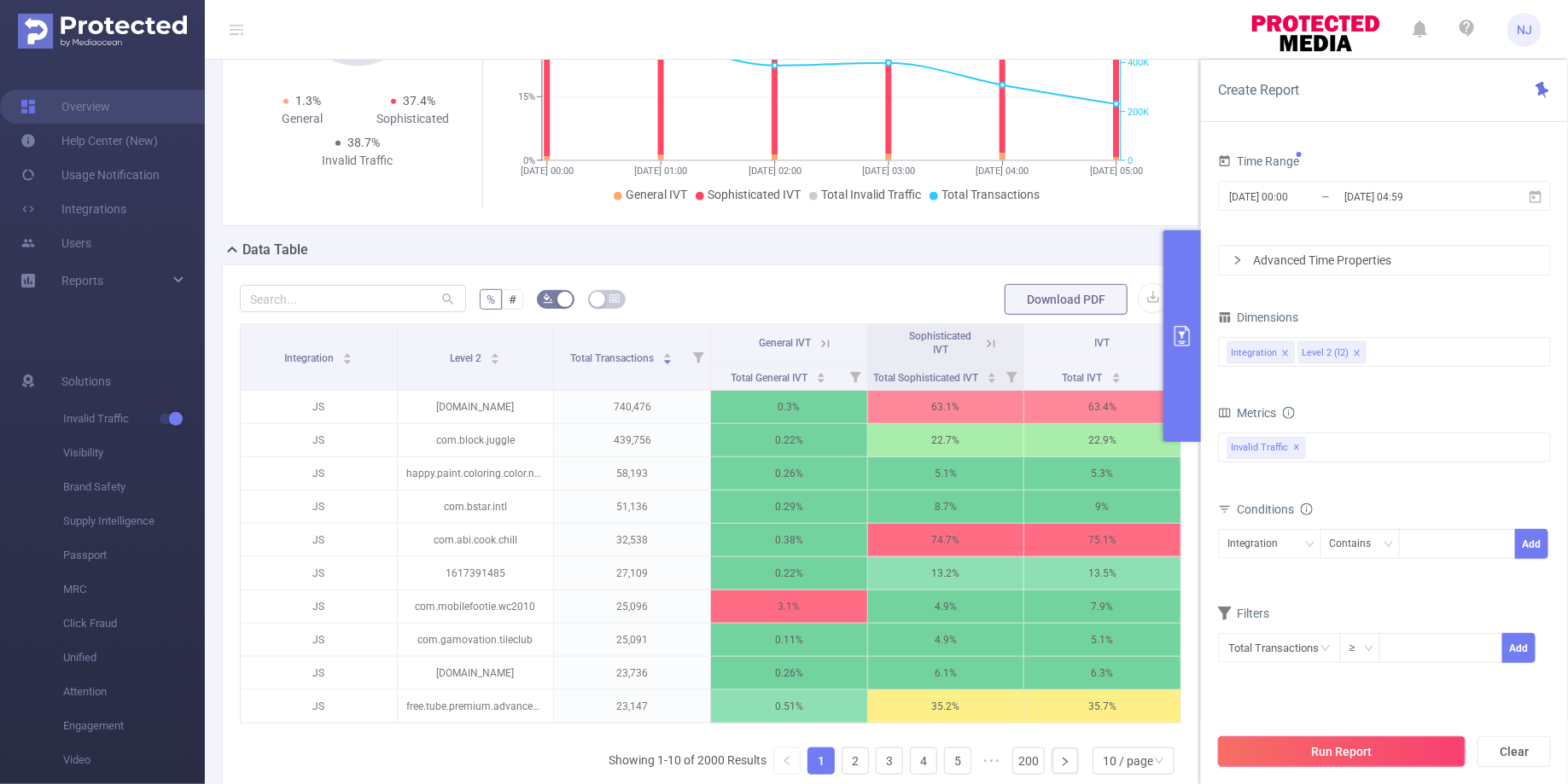
click at [1384, 747] on button "Run Report" at bounding box center [1342, 752] width 248 height 31
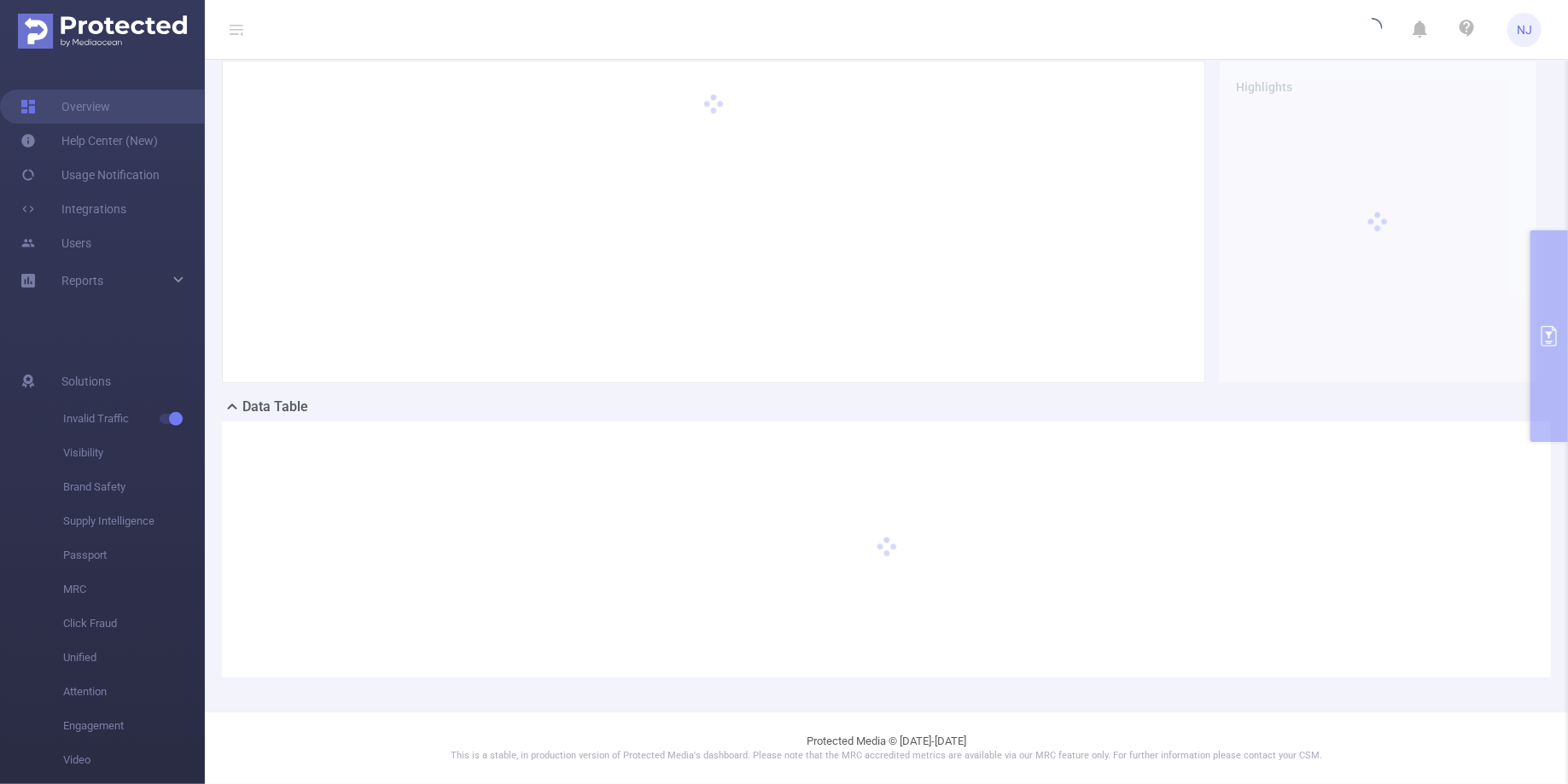
scroll to position [136, 0]
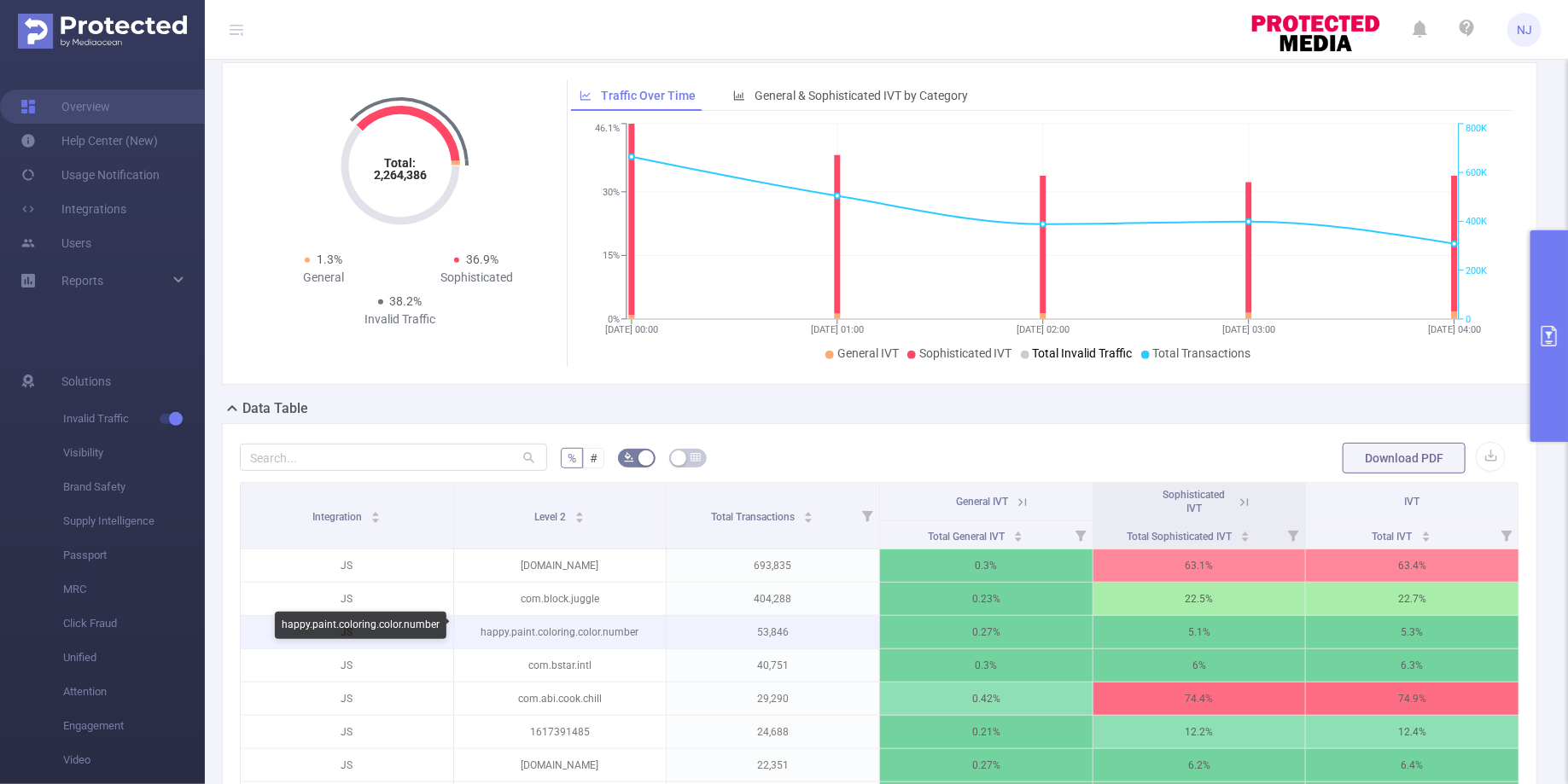
click at [549, 630] on p "happy.paint.coloring.color.number" at bounding box center [561, 632] width 213 height 33
drag, startPoint x: 635, startPoint y: 632, endPoint x: 473, endPoint y: 632, distance: 162.0
click at [473, 632] on p "happy.paint.coloring.color.number" at bounding box center [561, 632] width 213 height 33
copy p "happy.paint.coloring.color.numbe"
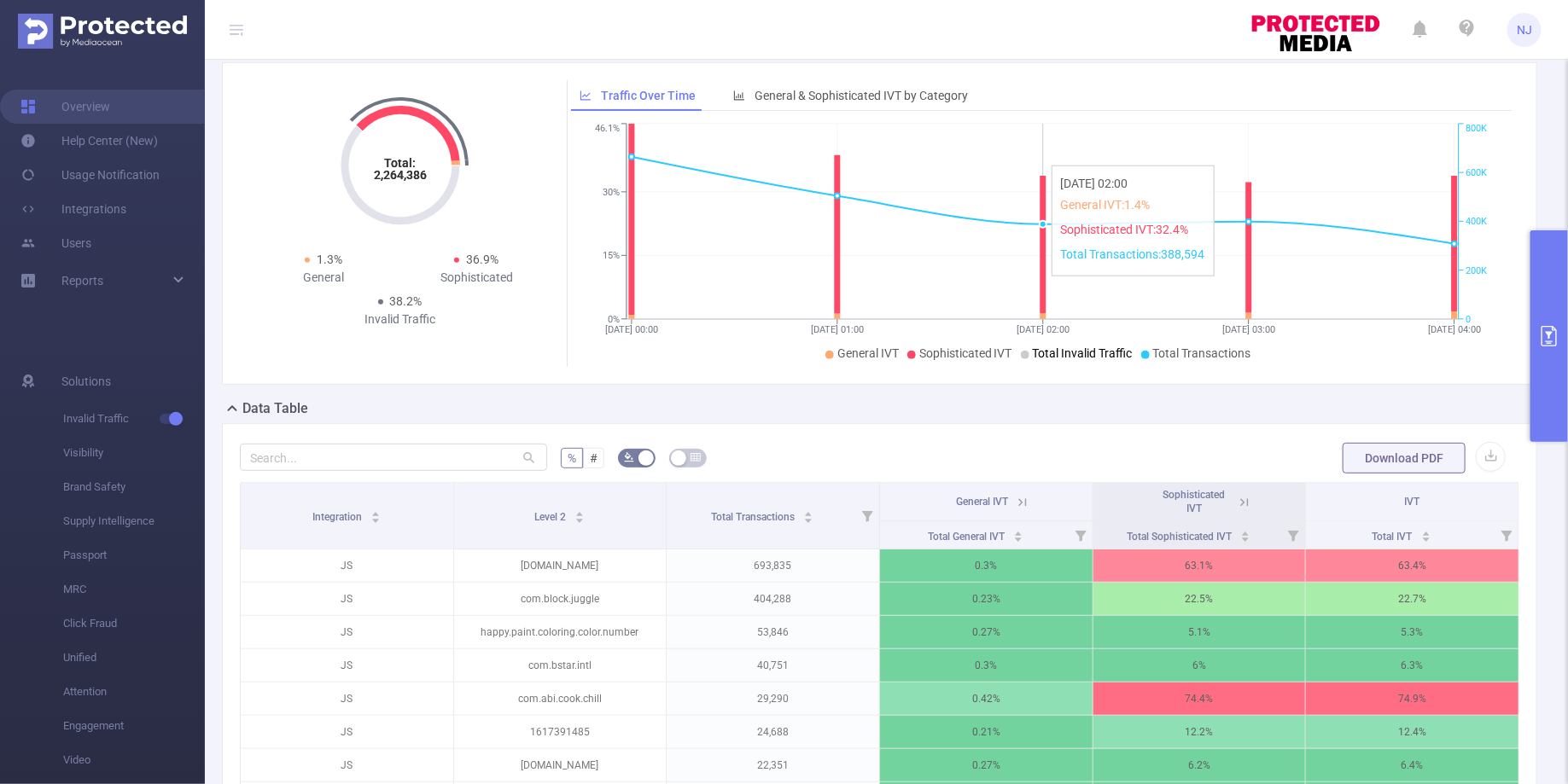
scroll to position [452, 0]
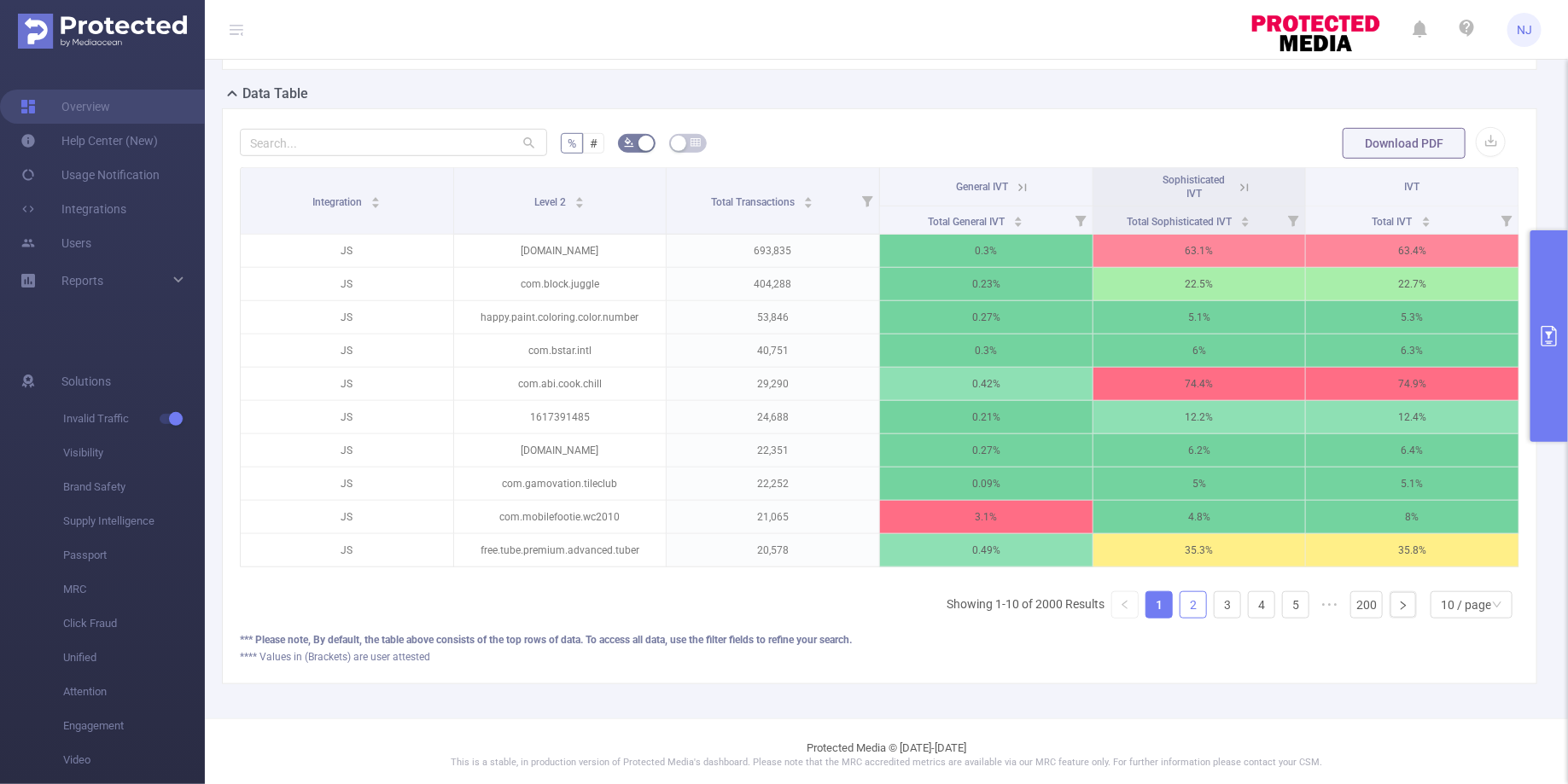
click at [1191, 597] on link "2" at bounding box center [1193, 605] width 26 height 26
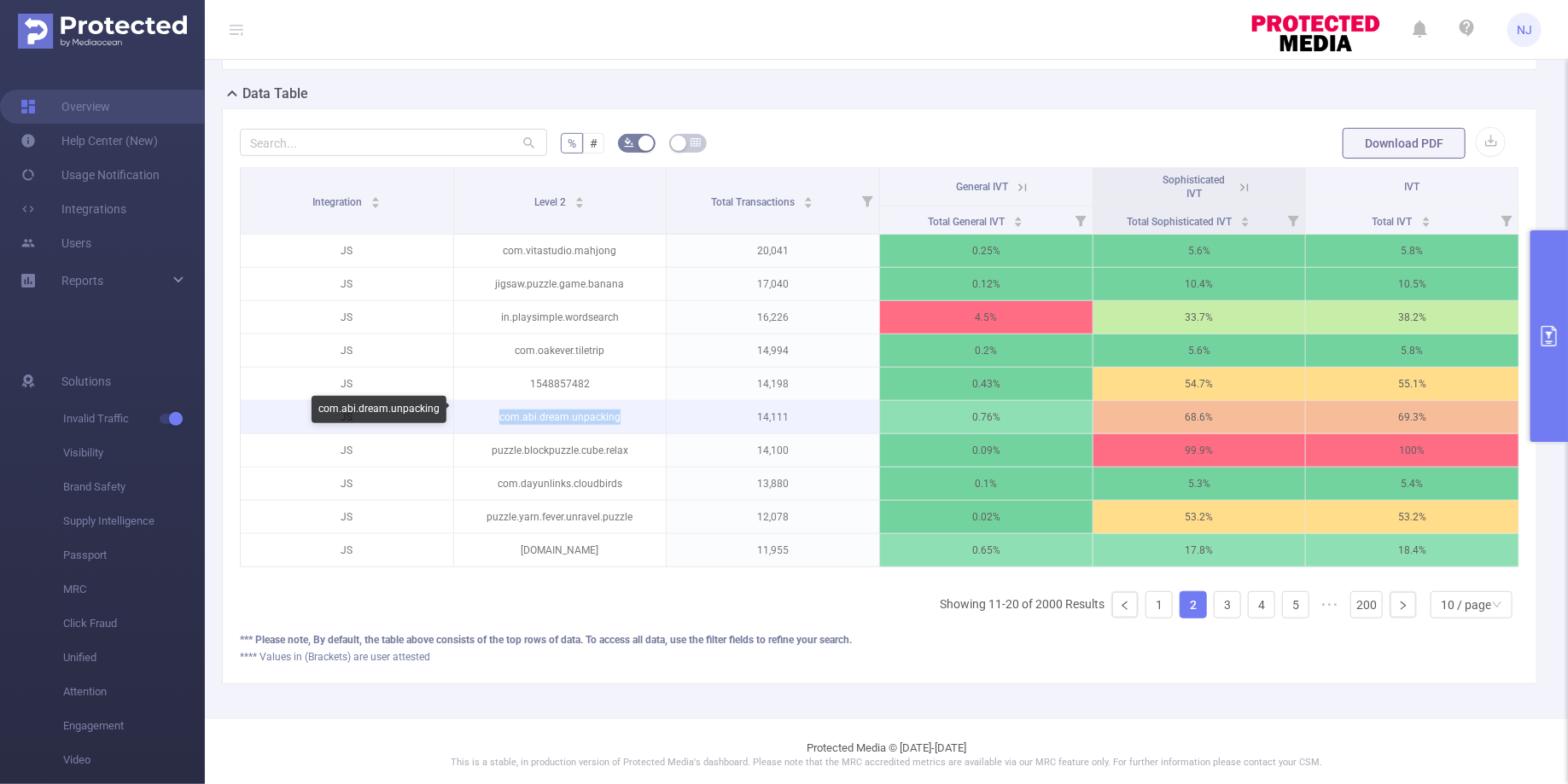
drag, startPoint x: 631, startPoint y: 412, endPoint x: 499, endPoint y: 412, distance: 132.0
click at [499, 412] on p "com.abi.dream.unpacking" at bounding box center [561, 417] width 213 height 33
copy p "com.abi.dream.unpacking"
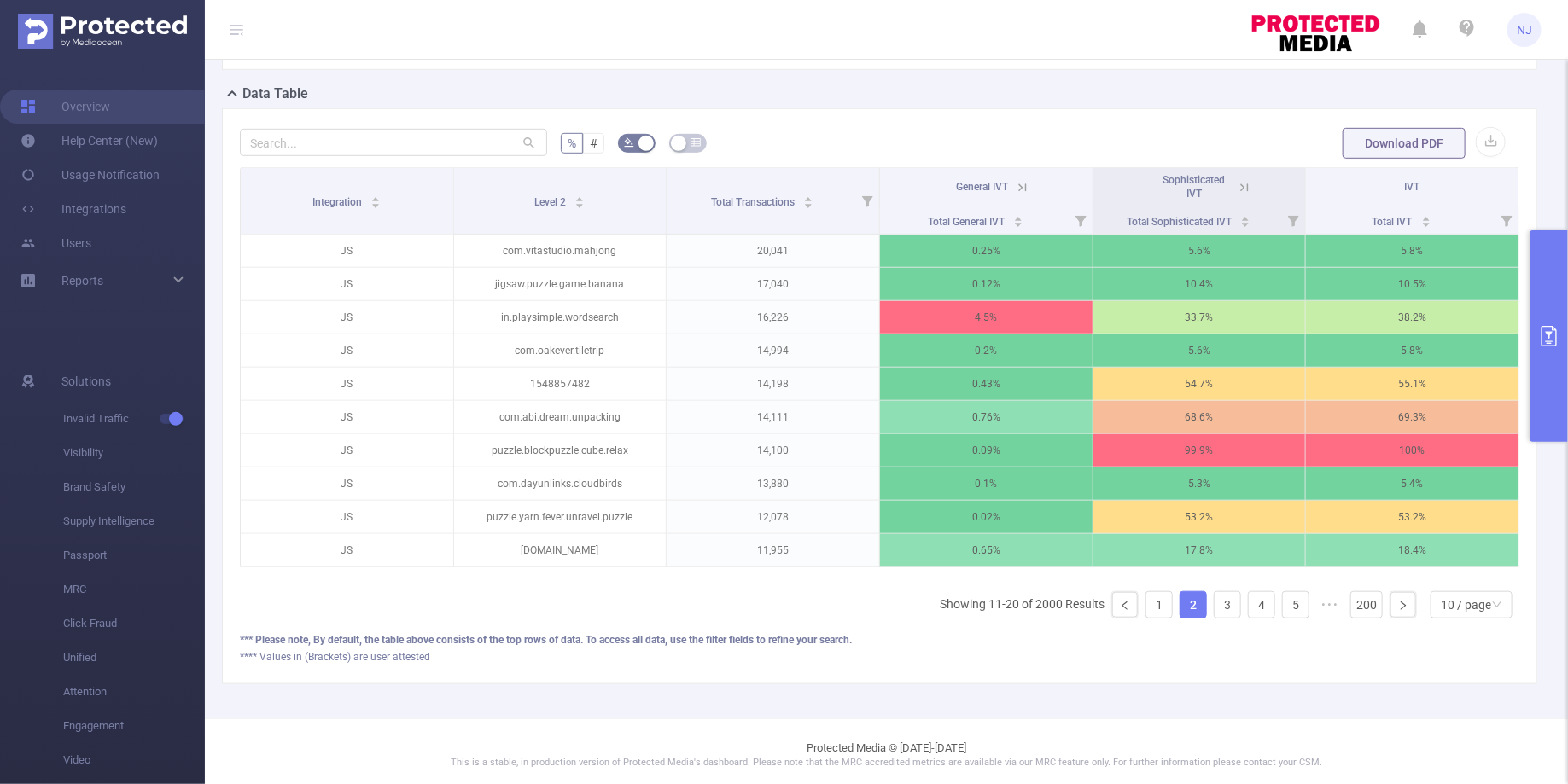
click at [1245, 187] on icon at bounding box center [1245, 187] width 16 height 16
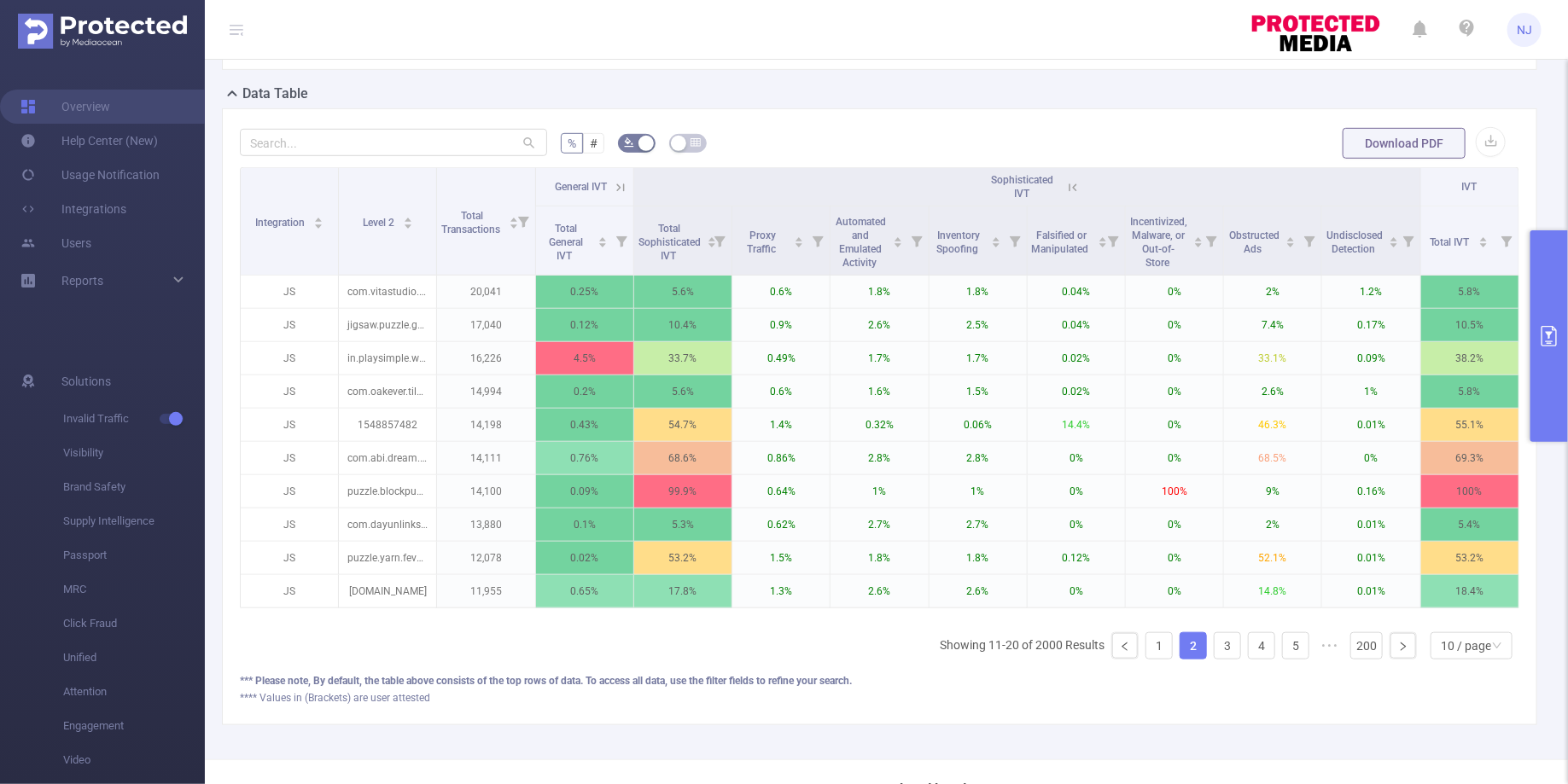
scroll to position [492, 0]
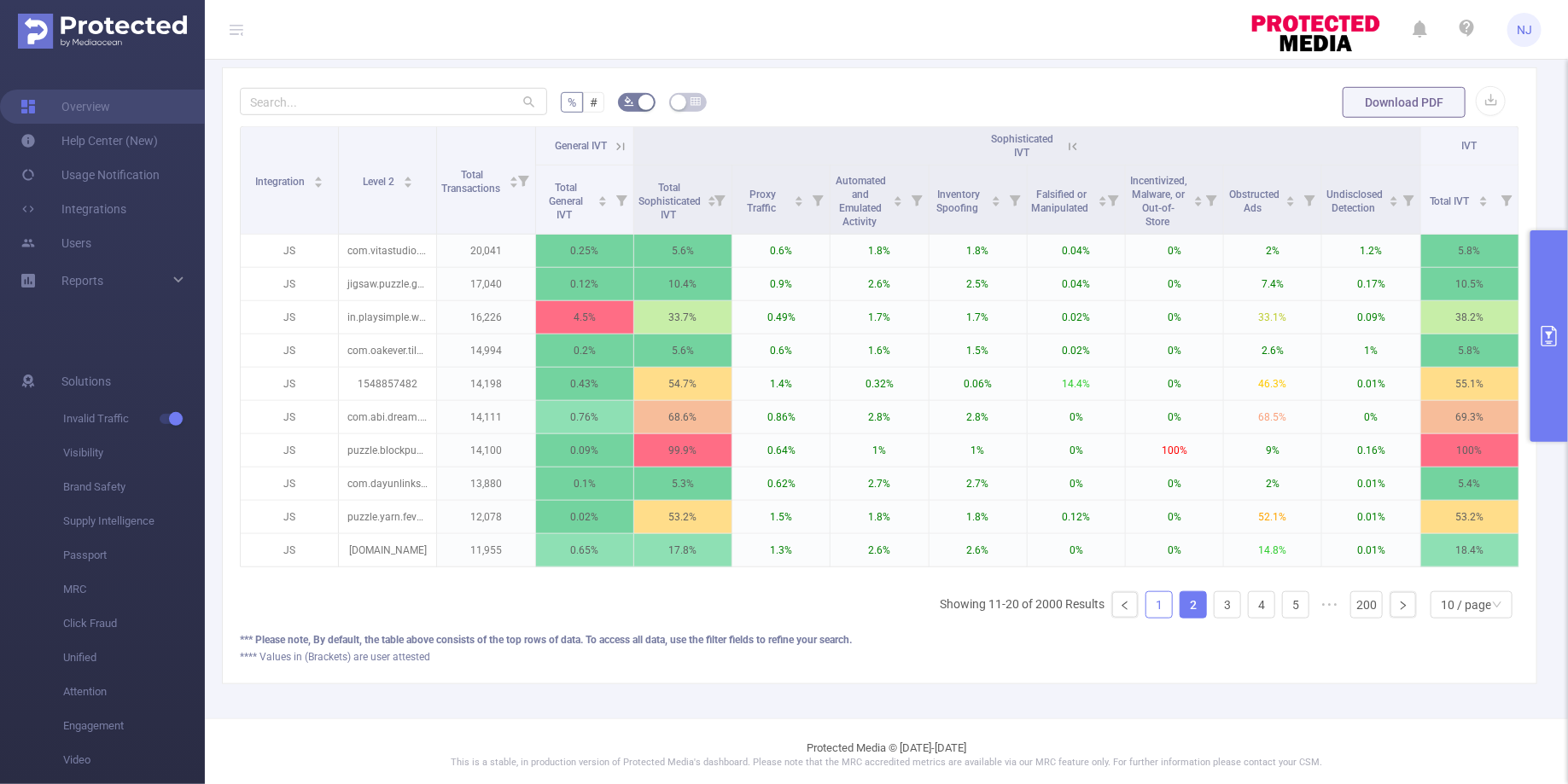
click at [1166, 598] on link "1" at bounding box center [1159, 605] width 26 height 26
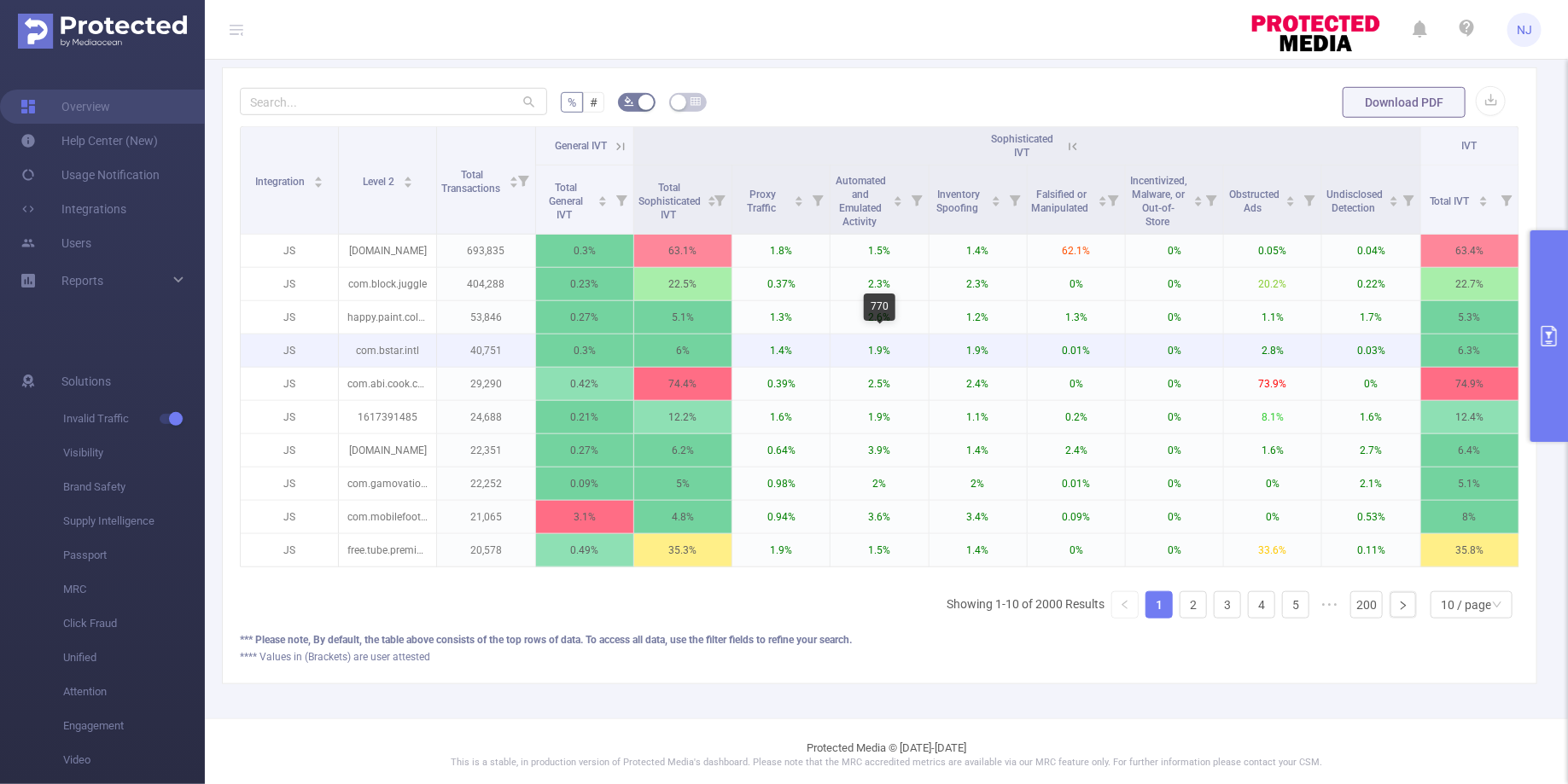
scroll to position [0, 3]
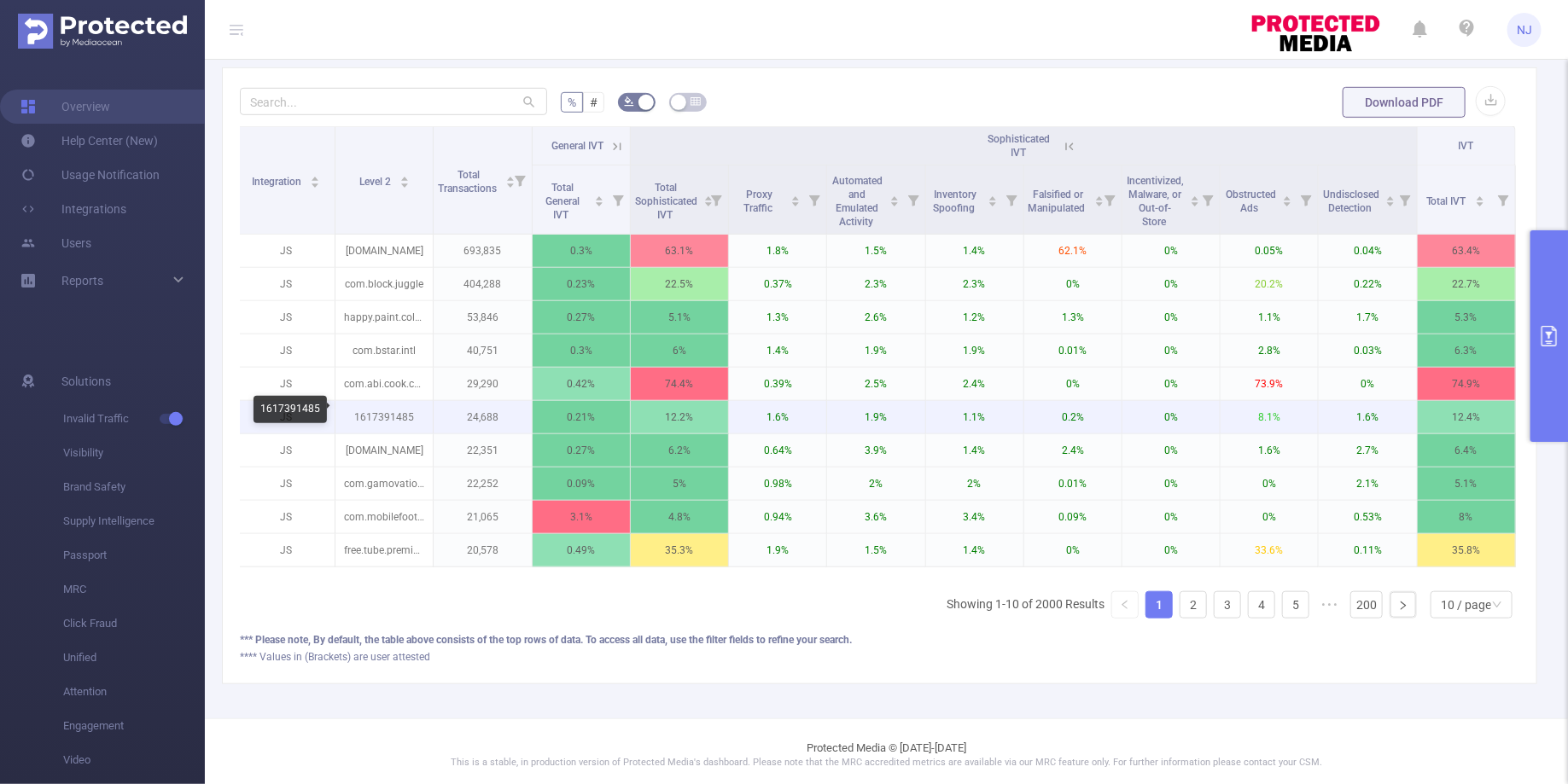
click at [384, 413] on p "1617391485" at bounding box center [384, 417] width 98 height 33
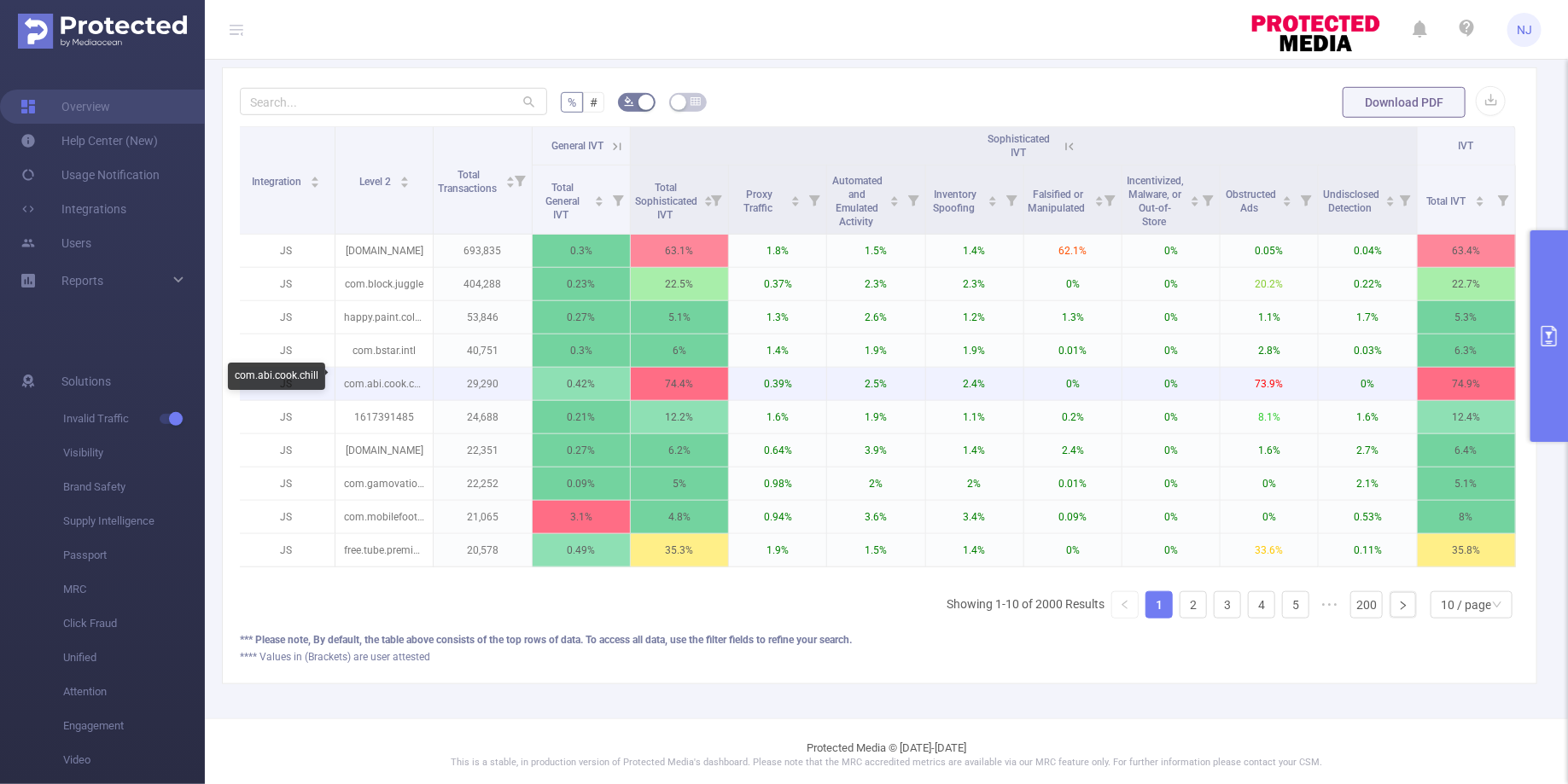
click at [424, 386] on p "com.abi.cook.chill" at bounding box center [384, 384] width 98 height 33
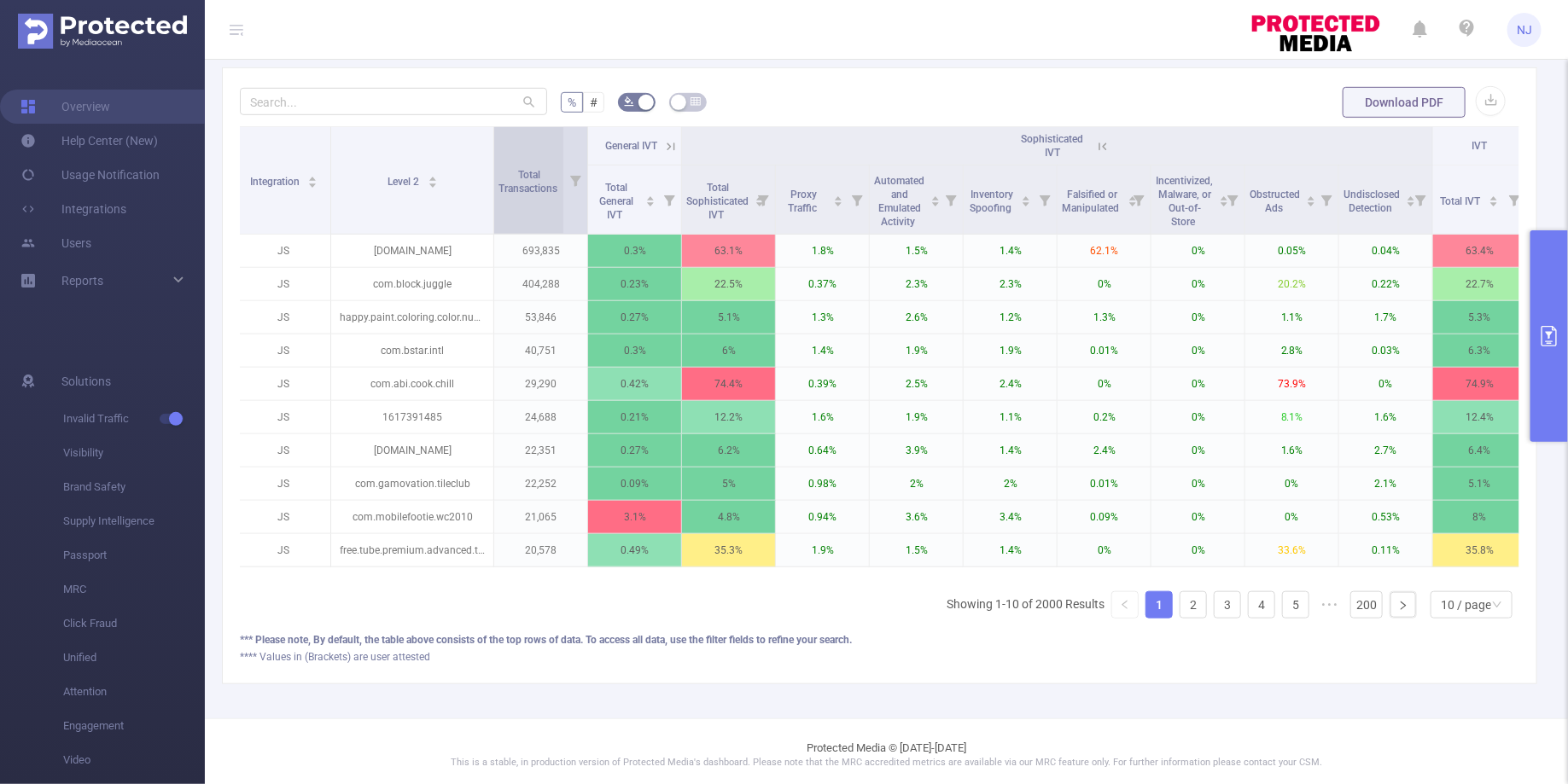
drag, startPoint x: 429, startPoint y: 176, endPoint x: 504, endPoint y: 177, distance: 75.0
click at [504, 166] on tr "Integration Level 2 Total Transactions General IVT Sophisticated IVT IVT" at bounding box center [882, 146] width 1290 height 38
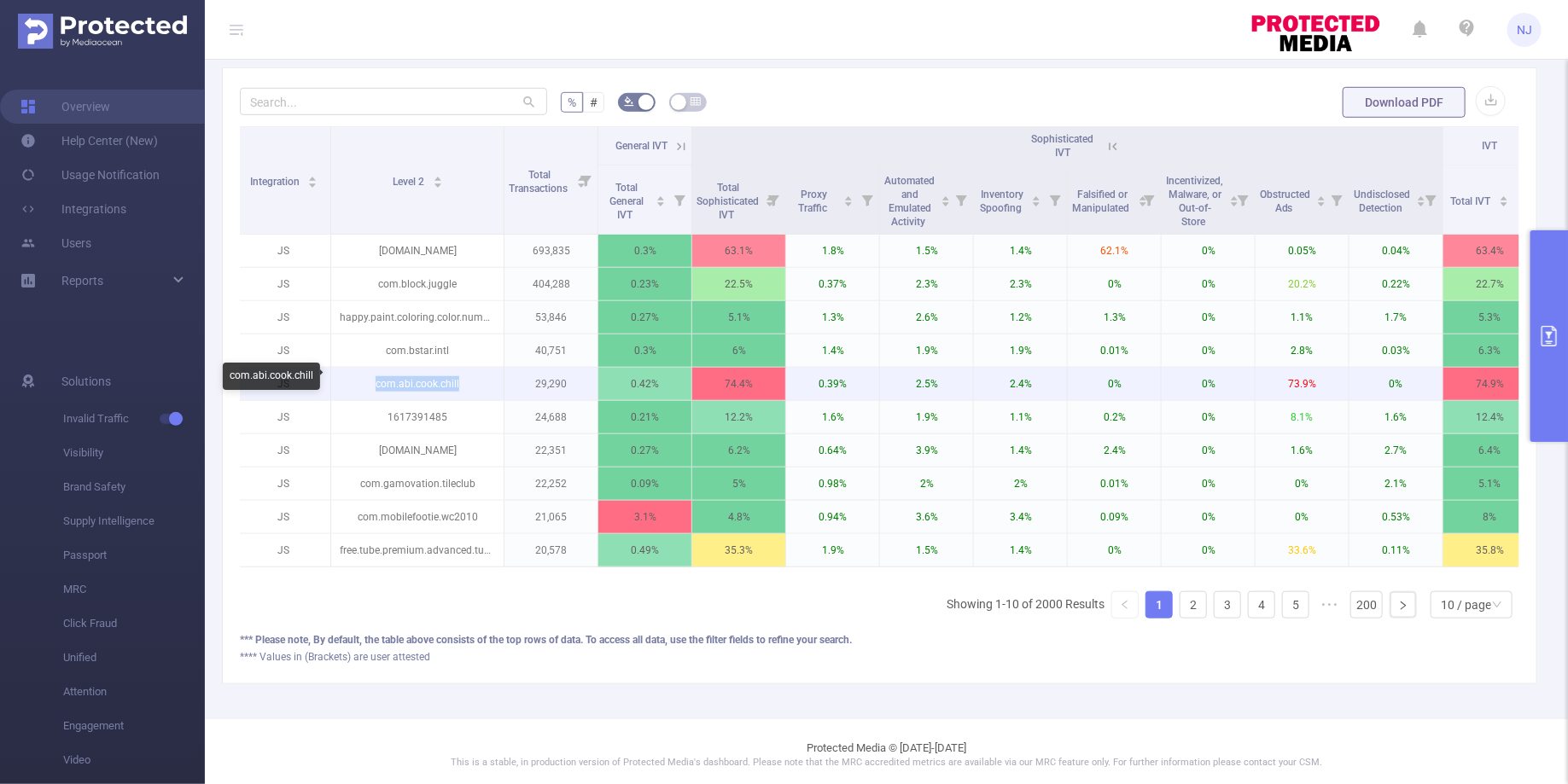
drag, startPoint x: 465, startPoint y: 381, endPoint x: 359, endPoint y: 381, distance: 106.0
click at [359, 381] on p "com.abi.cook.chill" at bounding box center [417, 384] width 173 height 33
copy p "com.abi.cook.chill"
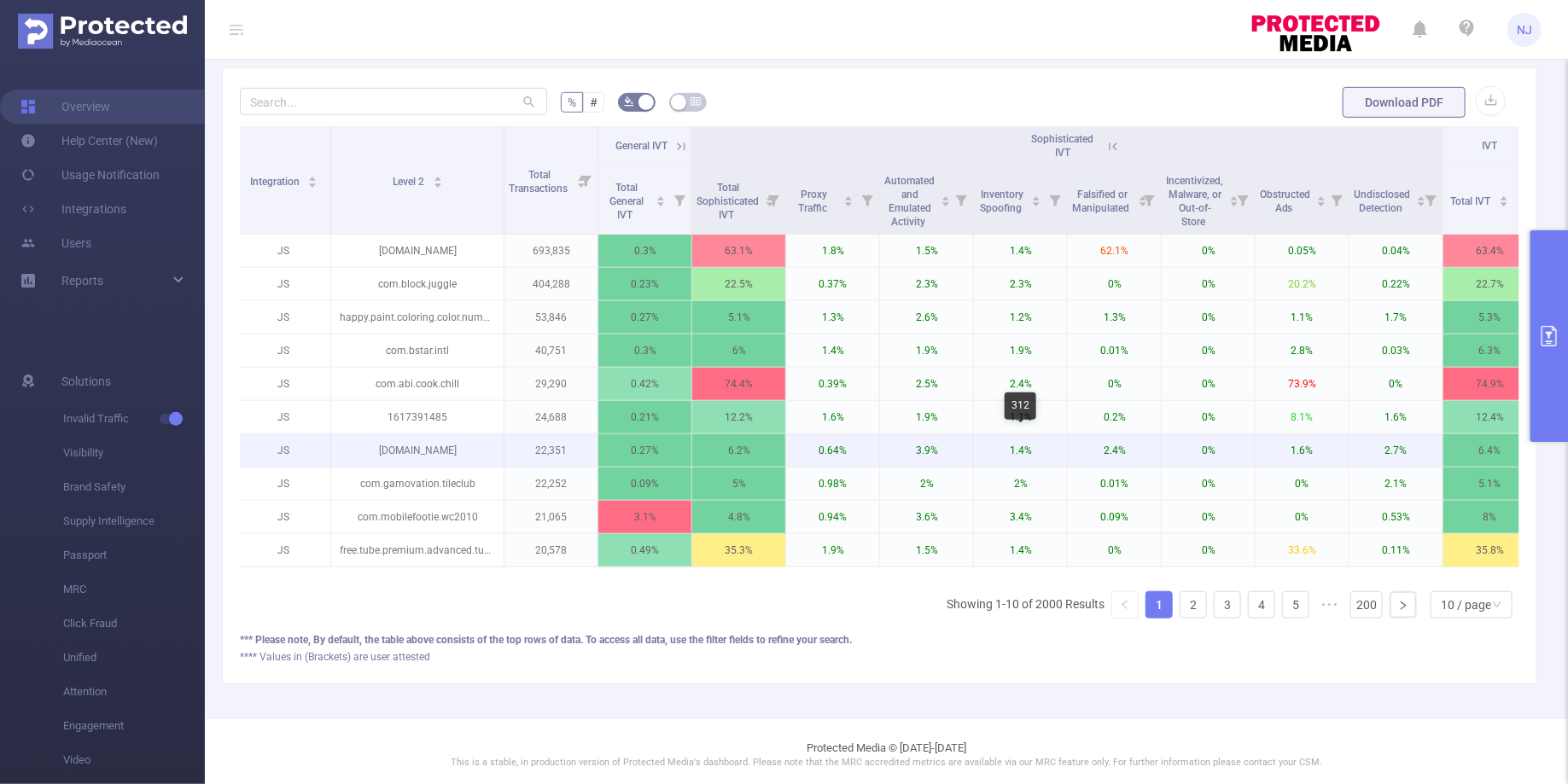
scroll to position [0, 24]
